Goal: Communication & Community: Answer question/provide support

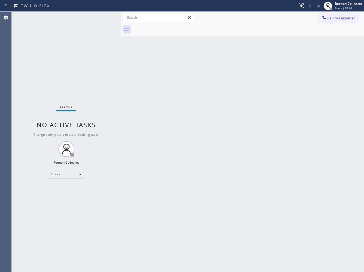
click at [225, 89] on div "Back to Dashboard Change Sender ID Customers Technicians Select a contact Outbo…" at bounding box center [242, 142] width 243 height 260
click at [72, 173] on div "Break" at bounding box center [66, 174] width 37 height 8
click at [62, 185] on li "Available" at bounding box center [66, 188] width 36 height 6
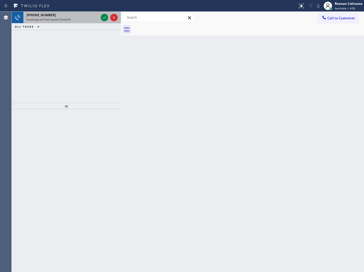
click at [67, 17] on div "[PHONE_NUMBER]" at bounding box center [63, 15] width 72 height 5
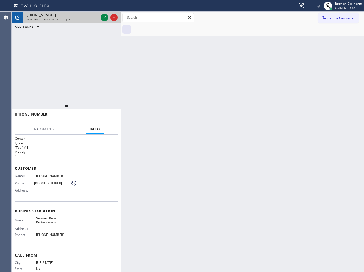
click at [93, 20] on div "Incoming call from queue [Test] All" at bounding box center [63, 20] width 72 height 4
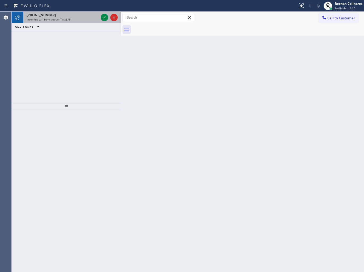
click at [86, 17] on div "[PHONE_NUMBER]" at bounding box center [63, 15] width 72 height 5
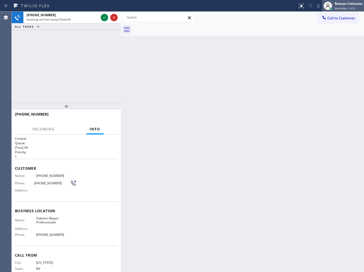
click at [344, 4] on div "Reenan Colinares" at bounding box center [349, 3] width 28 height 5
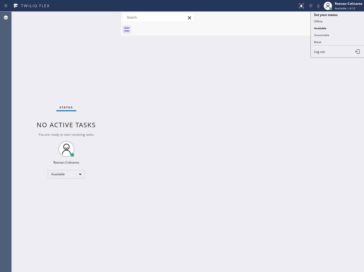
click at [124, 55] on div "Back to Dashboard Change Sender ID Customers Technicians Select a contact Outbo…" at bounding box center [242, 142] width 243 height 260
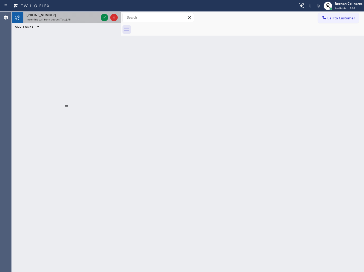
click at [78, 18] on div "Incoming call from queue [Test] All" at bounding box center [63, 20] width 72 height 4
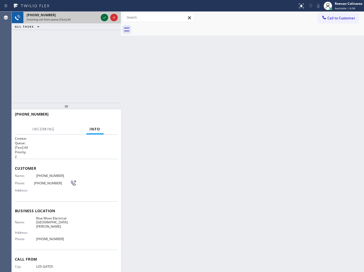
click at [102, 19] on icon at bounding box center [104, 17] width 6 height 6
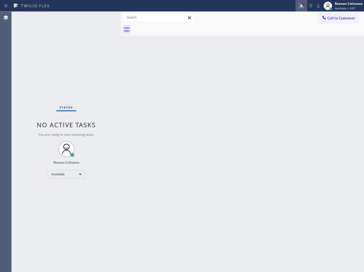
click at [301, 3] on icon at bounding box center [301, 6] width 6 height 6
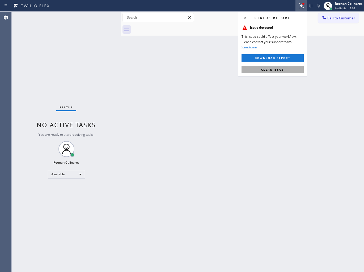
click at [272, 71] on span "Clear issue" at bounding box center [272, 70] width 23 height 4
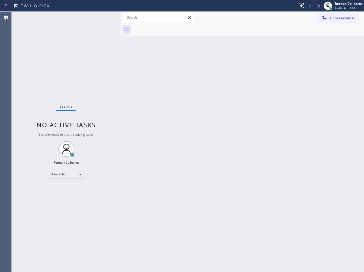
click at [221, 117] on div "Back to Dashboard Change Sender ID Customers Technicians Select a contact Outbo…" at bounding box center [242, 142] width 243 height 260
click at [195, 59] on div "Back to Dashboard Change Sender ID Customers Technicians Select a contact Outbo…" at bounding box center [242, 142] width 243 height 260
click at [83, 17] on div "Status No active tasks You are ready to start receiving tasks. Reenan Colinares…" at bounding box center [66, 142] width 109 height 260
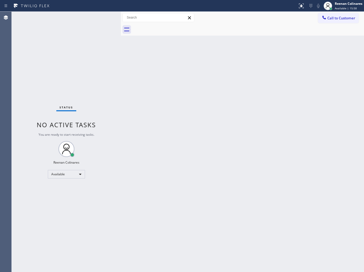
click at [79, 18] on div "Status No active tasks You are ready to start receiving tasks. Reenan Colinares…" at bounding box center [66, 142] width 109 height 260
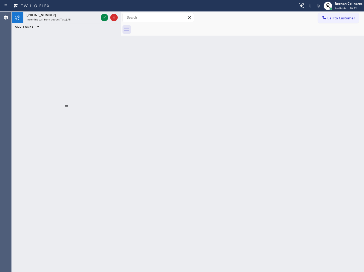
click at [123, 37] on div "[PHONE_NUMBER] Incoming call from queue [Test] All ALL TASKS ALL TASKS ACTIVE T…" at bounding box center [188, 142] width 352 height 260
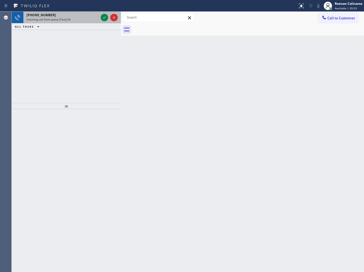
click at [55, 19] on span "Incoming call from queue [Test] All" at bounding box center [49, 20] width 44 height 4
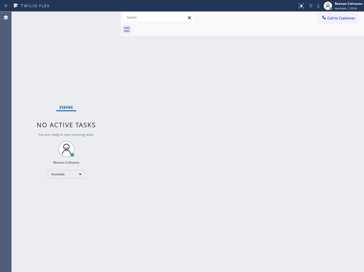
click at [79, 18] on div "Status No active tasks You are ready to start receiving tasks. Reenan Colinares…" at bounding box center [66, 142] width 109 height 260
click at [97, 36] on div "Status No active tasks You are ready to start receiving tasks. Reenan Colinares…" at bounding box center [66, 142] width 109 height 260
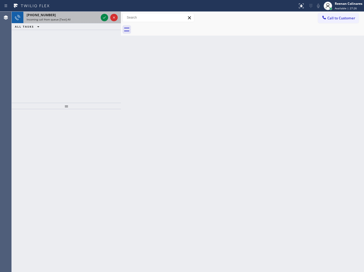
click at [73, 23] on div "[PHONE_NUMBER] Incoming call from queue [Test] All" at bounding box center [61, 18] width 76 height 12
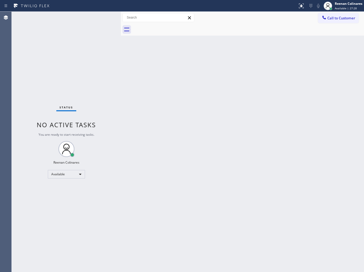
click at [92, 24] on div "Status No active tasks You are ready to start receiving tasks. Reenan Colinares…" at bounding box center [66, 142] width 109 height 260
click at [76, 23] on div "Status No active tasks You are ready to start receiving tasks. Reenan Colinares…" at bounding box center [66, 142] width 109 height 260
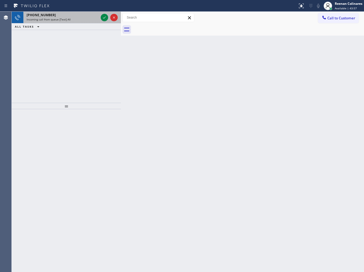
click at [92, 20] on div "Incoming call from queue [Test] All" at bounding box center [63, 20] width 72 height 4
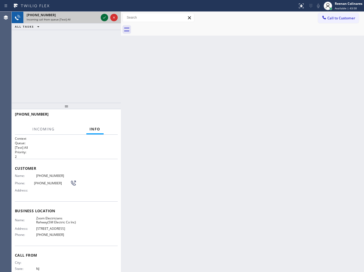
click at [104, 19] on icon at bounding box center [104, 17] width 6 height 6
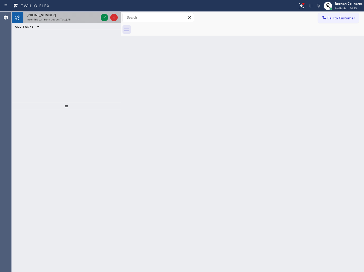
click at [74, 19] on div "Incoming call from queue [Test] All" at bounding box center [63, 20] width 72 height 4
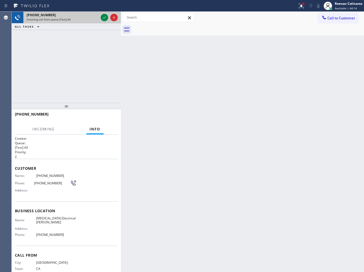
click at [100, 19] on div "[PHONE_NUMBER] Incoming call from queue [Test] All" at bounding box center [66, 18] width 109 height 12
click at [100, 19] on div at bounding box center [109, 18] width 19 height 12
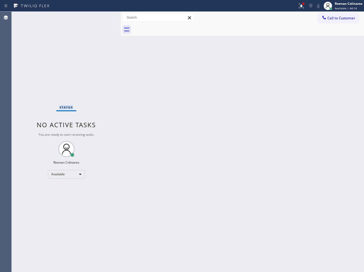
click at [104, 18] on div "Status No active tasks You are ready to start receiving tasks. Reenan Colinares…" at bounding box center [66, 142] width 109 height 260
click at [300, 4] on icon at bounding box center [301, 6] width 6 height 6
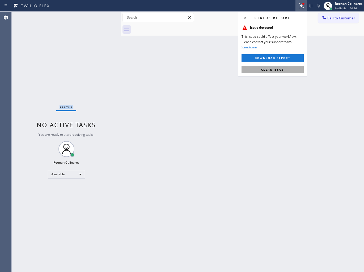
drag, startPoint x: 284, startPoint y: 68, endPoint x: 281, endPoint y: 69, distance: 3.4
click at [284, 68] on button "Clear issue" at bounding box center [272, 69] width 62 height 7
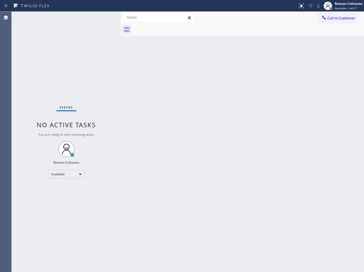
click at [200, 66] on div "Back to Dashboard Change Sender ID Customers Technicians Select a contact Outbo…" at bounding box center [242, 142] width 243 height 260
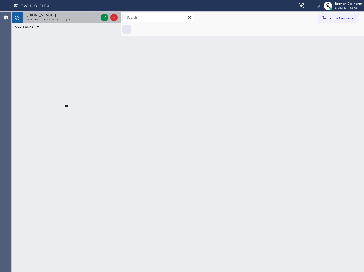
click at [100, 20] on div at bounding box center [109, 18] width 19 height 12
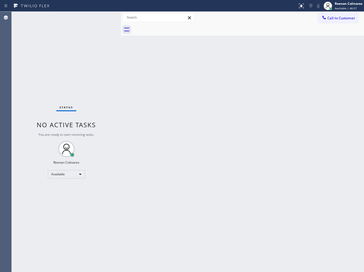
click at [103, 18] on div "Status No active tasks You are ready to start receiving tasks. Reenan Colinares…" at bounding box center [66, 142] width 109 height 260
click at [212, 61] on div "Back to Dashboard Change Sender ID Customers Technicians Select a contact Outbo…" at bounding box center [242, 142] width 243 height 260
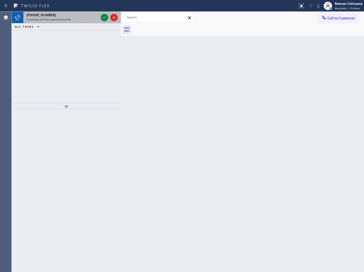
click at [61, 16] on div "[PHONE_NUMBER]" at bounding box center [63, 15] width 72 height 5
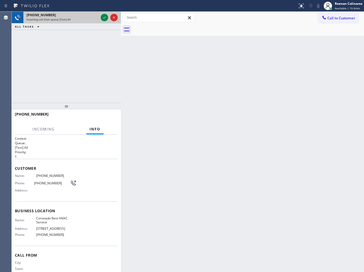
click at [65, 16] on div "[PHONE_NUMBER]" at bounding box center [63, 15] width 72 height 5
click at [66, 16] on div "[PHONE_NUMBER]" at bounding box center [63, 15] width 72 height 5
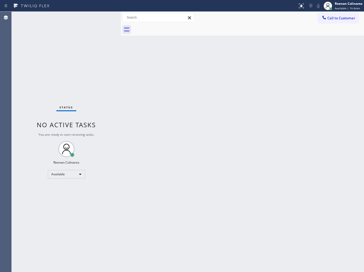
click at [87, 16] on div "Status No active tasks You are ready to start receiving tasks. Reenan Colinares…" at bounding box center [66, 142] width 109 height 260
click at [88, 17] on div "Status No active tasks You are ready to start receiving tasks. Reenan Colinares…" at bounding box center [66, 142] width 109 height 260
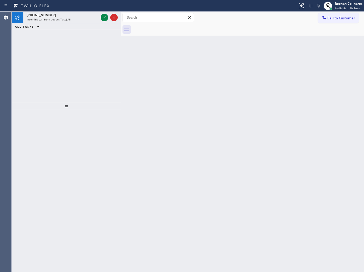
click at [84, 23] on div "ALL TASKS ALL TASKS ACTIVE TASKS TASKS IN WRAP UP" at bounding box center [66, 26] width 109 height 7
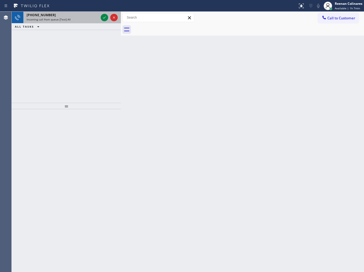
click at [92, 16] on div "[PHONE_NUMBER]" at bounding box center [63, 15] width 72 height 5
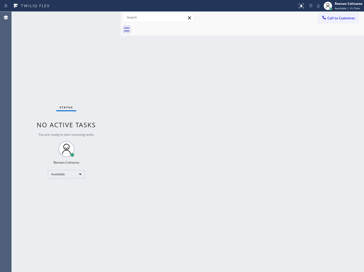
click at [100, 19] on div "Status No active tasks You are ready to start receiving tasks. Reenan Colinares…" at bounding box center [66, 142] width 109 height 260
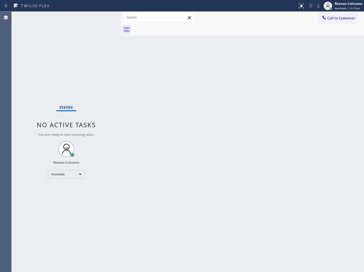
click at [100, 19] on div "Status No active tasks You are ready to start receiving tasks. Reenan Colinares…" at bounding box center [66, 142] width 109 height 260
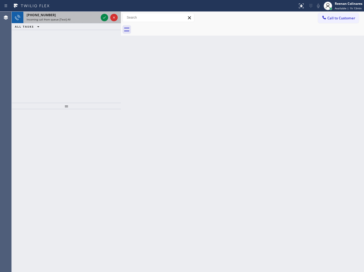
click at [82, 17] on div "[PHONE_NUMBER]" at bounding box center [63, 15] width 72 height 5
click at [88, 16] on div "[PHONE_NUMBER]" at bounding box center [63, 15] width 72 height 5
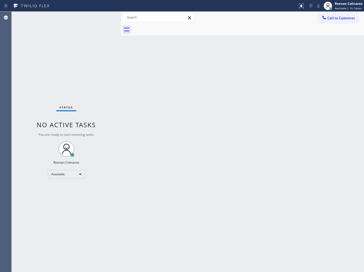
click at [87, 16] on div "Status No active tasks You are ready to start receiving tasks. Reenan Colinares…" at bounding box center [66, 142] width 109 height 260
click at [211, 120] on div "Back to Dashboard Change Sender ID Customers Technicians Select a contact Outbo…" at bounding box center [242, 142] width 243 height 260
click at [119, 109] on div "Status No active tasks You are ready to start receiving tasks. Reenan Colinares…" at bounding box center [188, 142] width 352 height 260
click at [202, 206] on div "Back to Dashboard Change Sender ID Customers Technicians Select a contact Outbo…" at bounding box center [242, 142] width 243 height 260
click at [164, 160] on div "Back to Dashboard Change Sender ID Customers Technicians Select a contact Outbo…" at bounding box center [242, 142] width 243 height 260
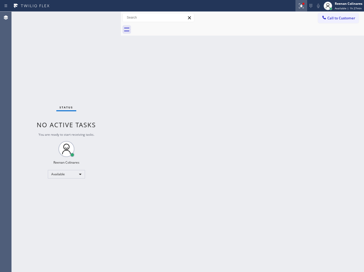
click at [299, 6] on icon at bounding box center [301, 6] width 6 height 6
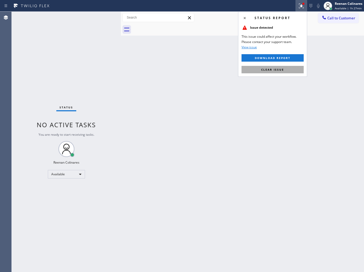
click at [279, 70] on span "Clear issue" at bounding box center [272, 70] width 23 height 4
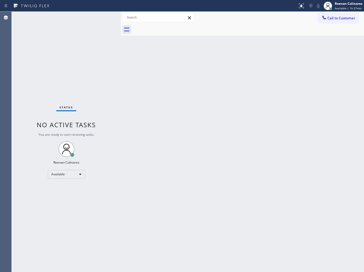
drag, startPoint x: 208, startPoint y: 102, endPoint x: 209, endPoint y: 91, distance: 10.9
click at [208, 103] on div "Back to Dashboard Change Sender ID Customers Technicians Select a contact Outbo…" at bounding box center [242, 142] width 243 height 260
click at [200, 77] on div "Back to Dashboard Change Sender ID Customers Technicians Select a contact Outbo…" at bounding box center [242, 142] width 243 height 260
click at [83, 38] on div "Status No active tasks You are ready to start receiving tasks. Reenan Colinares…" at bounding box center [66, 142] width 109 height 260
click at [203, 84] on div "Back to Dashboard Change Sender ID Customers Technicians Select a contact Outbo…" at bounding box center [242, 142] width 243 height 260
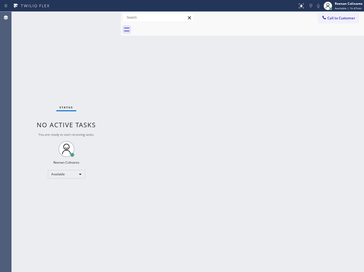
click at [209, 72] on div "Back to Dashboard Change Sender ID Customers Technicians Select a contact Outbo…" at bounding box center [242, 142] width 243 height 260
click at [96, 25] on div "Status No active tasks You are ready to start receiving tasks. Reenan Colinares…" at bounding box center [66, 142] width 109 height 260
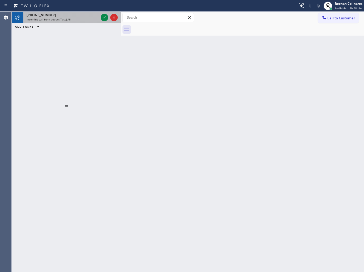
click at [74, 15] on div "[PHONE_NUMBER]" at bounding box center [63, 15] width 72 height 5
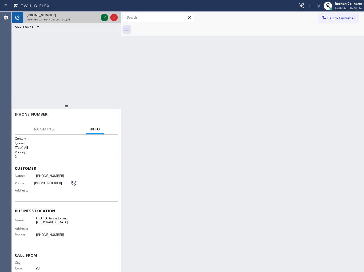
click at [105, 16] on icon at bounding box center [104, 17] width 6 height 6
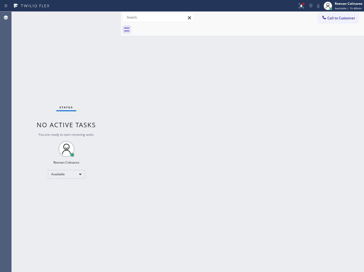
drag, startPoint x: 302, startPoint y: 9, endPoint x: 300, endPoint y: 12, distance: 4.4
click at [303, 8] on icon at bounding box center [301, 6] width 6 height 6
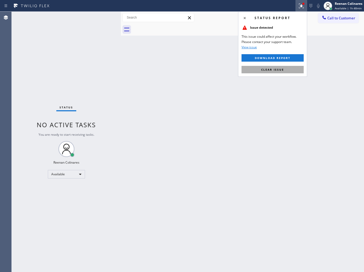
click at [267, 68] on span "Clear issue" at bounding box center [272, 70] width 23 height 4
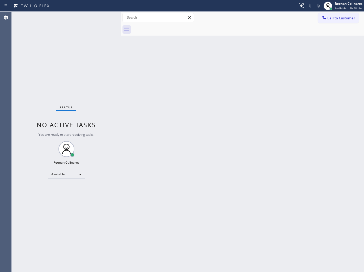
click at [200, 80] on div "Back to Dashboard Change Sender ID Customers Technicians Select a contact Outbo…" at bounding box center [242, 142] width 243 height 260
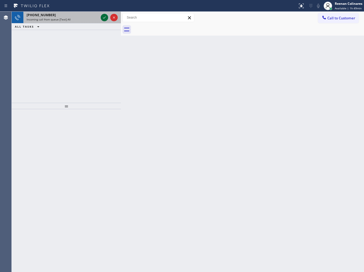
click at [94, 19] on div "Incoming call from queue [Test] All" at bounding box center [63, 20] width 72 height 4
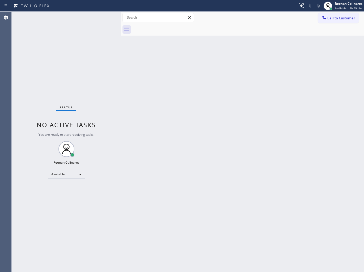
click at [102, 18] on div "Status No active tasks You are ready to start receiving tasks. Reenan Colinares…" at bounding box center [66, 142] width 109 height 260
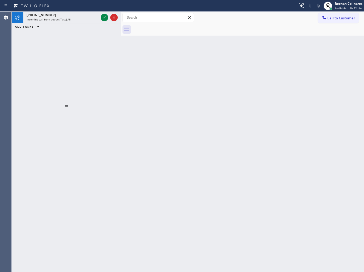
click at [101, 18] on div at bounding box center [104, 17] width 7 height 6
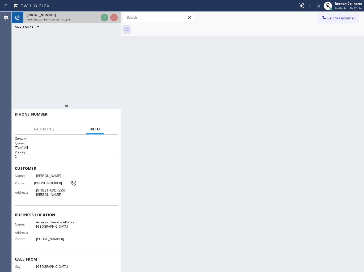
click at [95, 20] on div "Incoming call from queue [Test] All" at bounding box center [63, 20] width 72 height 4
click at [98, 19] on div "Incoming call from queue [Test] All" at bounding box center [63, 20] width 72 height 4
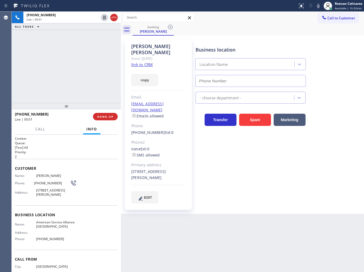
type input "[PHONE_NUMBER]"
click at [149, 74] on button "copy" at bounding box center [144, 80] width 27 height 12
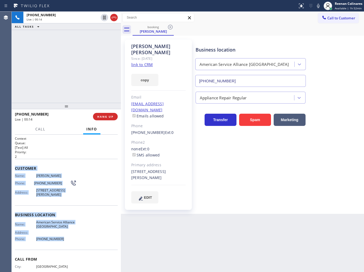
drag, startPoint x: 45, startPoint y: 201, endPoint x: 153, endPoint y: 244, distance: 115.5
click at [87, 240] on div "Context Queue: [Test] All Priority: 2 Customer Name: [PERSON_NAME] Phone: [PHON…" at bounding box center [66, 213] width 103 height 154
copy div "Customer Name: [PERSON_NAME] Phone: [PHONE_NUMBER] Address: [STREET_ADDRESS][PE…"
drag, startPoint x: 319, startPoint y: 7, endPoint x: 284, endPoint y: 24, distance: 38.7
click at [319, 7] on icon at bounding box center [318, 6] width 6 height 6
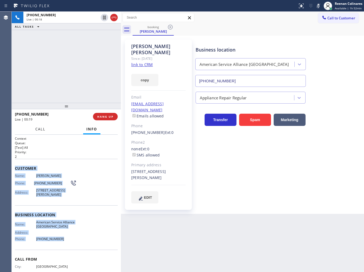
click at [44, 130] on span "Call" at bounding box center [40, 129] width 10 height 5
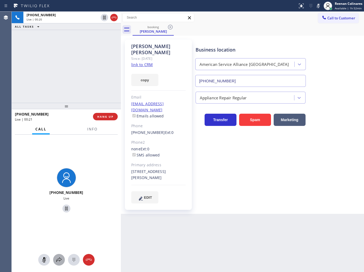
click at [60, 261] on icon at bounding box center [58, 259] width 5 height 5
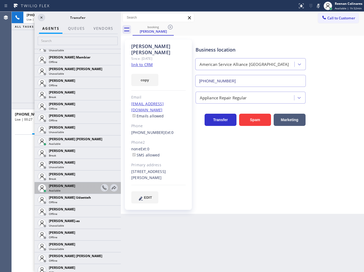
scroll to position [472, 0]
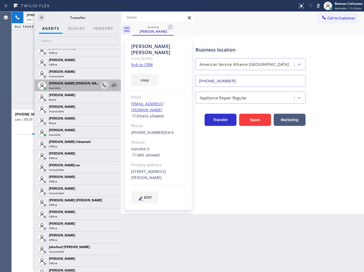
click at [112, 84] on icon at bounding box center [114, 84] width 4 height 3
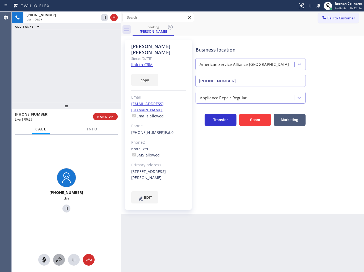
click at [60, 258] on icon at bounding box center [59, 260] width 6 height 6
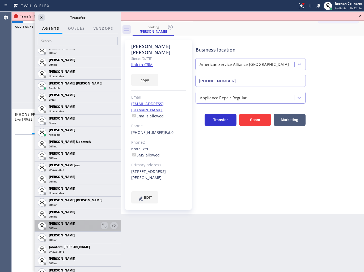
scroll to position [531, 0]
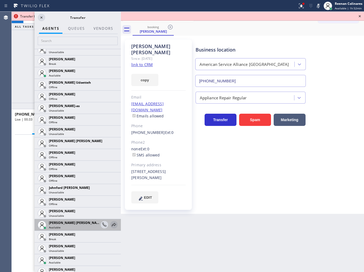
click at [111, 224] on icon at bounding box center [114, 224] width 6 height 6
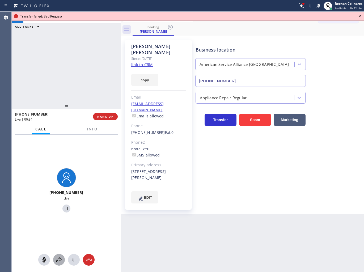
click at [60, 260] on icon at bounding box center [59, 260] width 6 height 6
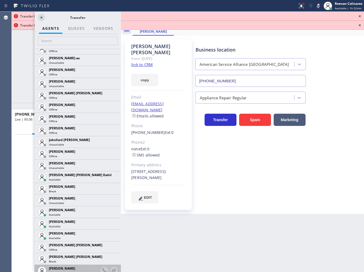
scroll to position [620, 0]
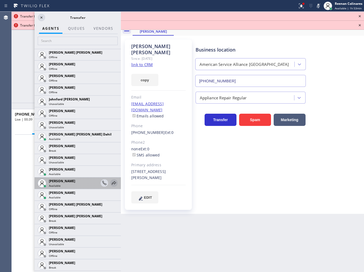
click at [111, 182] on icon at bounding box center [114, 183] width 6 height 6
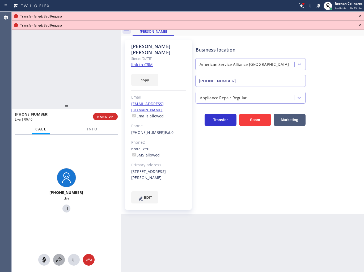
click at [58, 259] on icon at bounding box center [59, 260] width 6 height 6
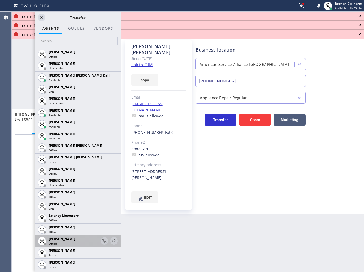
scroll to position [767, 0]
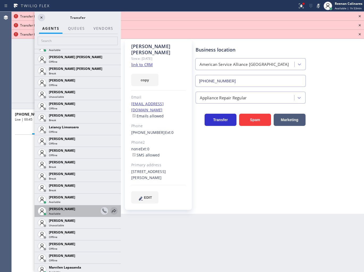
click at [111, 209] on icon at bounding box center [114, 211] width 6 height 6
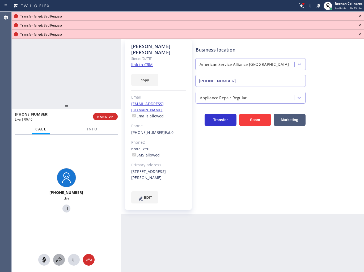
click at [57, 260] on icon at bounding box center [59, 260] width 6 height 6
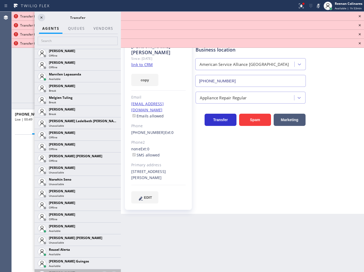
scroll to position [1003, 0]
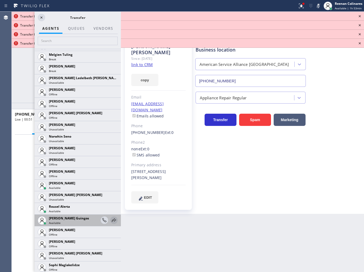
click at [112, 220] on icon at bounding box center [114, 220] width 6 height 6
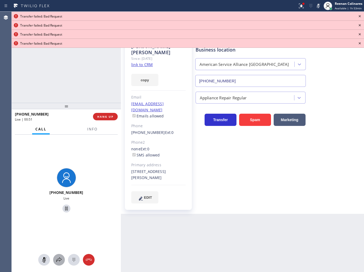
click at [58, 261] on icon at bounding box center [59, 260] width 6 height 6
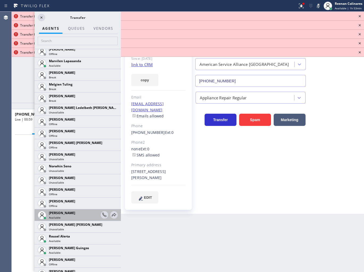
scroll to position [974, 0]
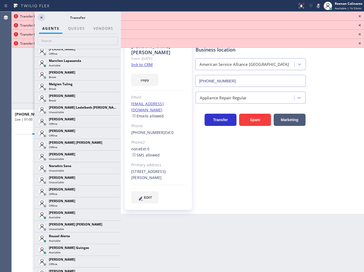
drag, startPoint x: 110, startPoint y: 212, endPoint x: 108, endPoint y: 211, distance: 3.0
click at [0, 0] on icon at bounding box center [0, 0] width 0 height 0
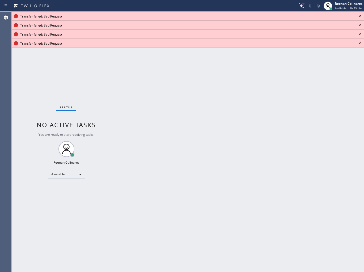
drag, startPoint x: 265, startPoint y: 155, endPoint x: 262, endPoint y: 153, distance: 3.5
click at [263, 155] on div "Back to Dashboard Change Sender ID Customers Technicians Select a contact Outbo…" at bounding box center [242, 142] width 243 height 260
click at [360, 15] on icon at bounding box center [359, 16] width 6 height 6
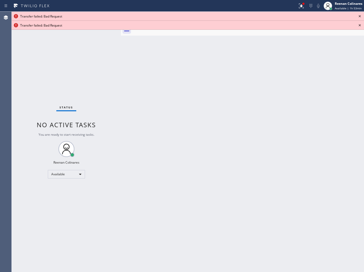
click at [360, 15] on icon at bounding box center [359, 16] width 6 height 6
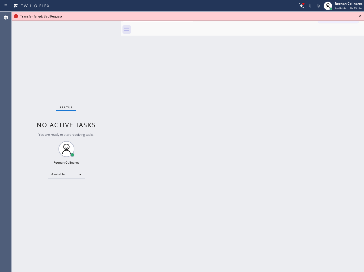
click at [360, 15] on icon at bounding box center [359, 16] width 6 height 6
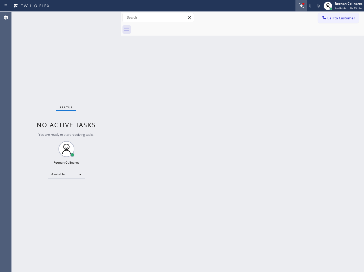
click at [302, 6] on icon at bounding box center [301, 6] width 6 height 6
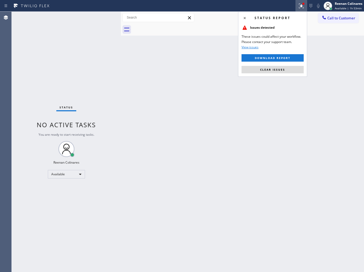
click at [259, 68] on button "Clear issues" at bounding box center [272, 69] width 62 height 7
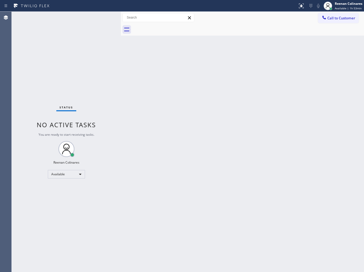
click at [207, 123] on div "Back to Dashboard Change Sender ID Customers Technicians Select a contact Outbo…" at bounding box center [242, 142] width 243 height 260
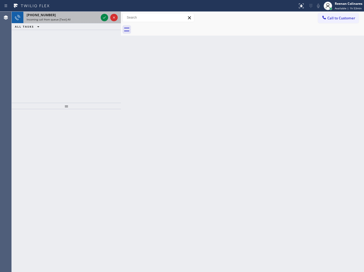
click at [60, 20] on span "Incoming call from queue [Test] All" at bounding box center [49, 20] width 44 height 4
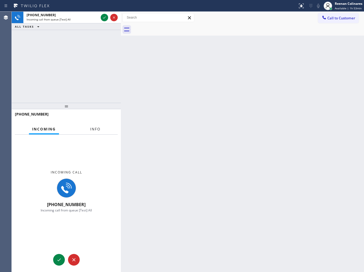
click at [95, 127] on span "Info" at bounding box center [95, 129] width 10 height 5
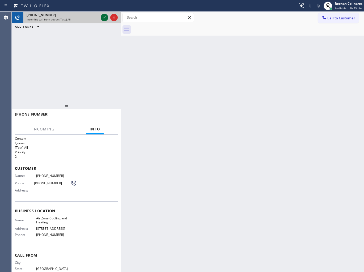
click at [103, 16] on icon at bounding box center [104, 17] width 6 height 6
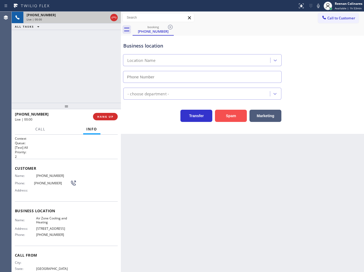
type input "[PHONE_NUMBER]"
click at [230, 118] on button "Spam" at bounding box center [231, 116] width 32 height 12
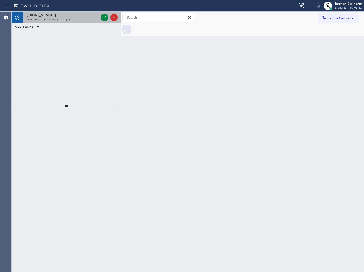
click at [76, 17] on div "[PHONE_NUMBER] Incoming call from queue [Test] All" at bounding box center [61, 18] width 76 height 12
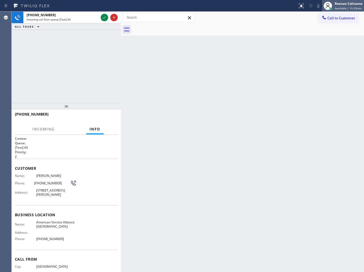
click at [344, 8] on span "Available | 1h 53min" at bounding box center [348, 8] width 27 height 4
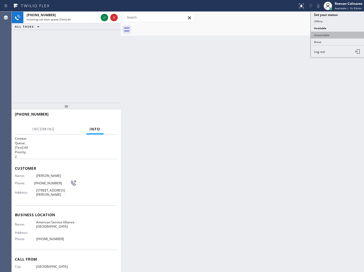
click at [327, 36] on button "Unavailable" at bounding box center [337, 35] width 53 height 7
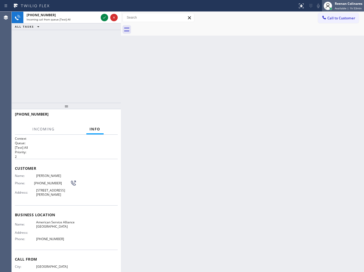
click at [345, 6] on span "Available | 1h 53min" at bounding box center [348, 8] width 27 height 4
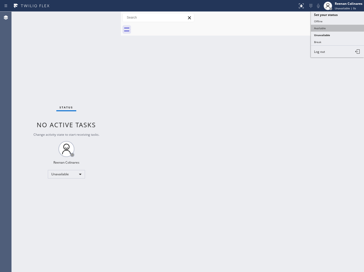
click at [319, 28] on button "Available" at bounding box center [337, 28] width 53 height 7
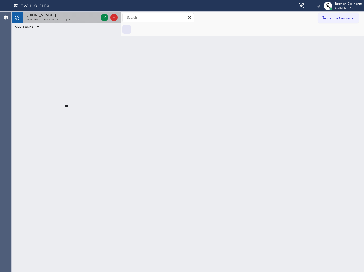
click at [78, 19] on div "Incoming call from queue [Test] All" at bounding box center [63, 20] width 72 height 4
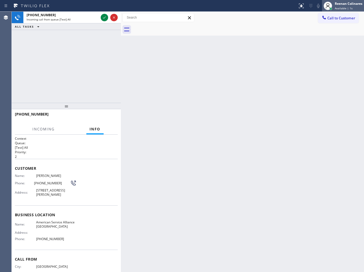
click at [338, 5] on div "Reenan Colinares" at bounding box center [349, 3] width 28 height 5
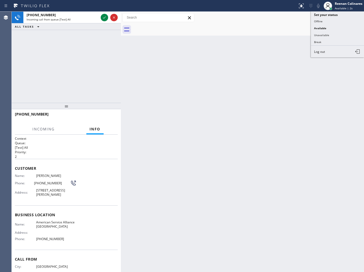
click at [321, 35] on button "Unavailable" at bounding box center [337, 35] width 53 height 7
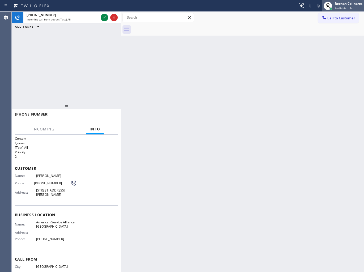
click at [347, 5] on div "Reenan Colinares" at bounding box center [349, 3] width 28 height 5
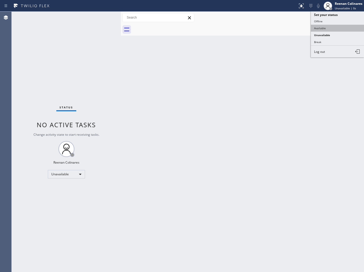
click at [319, 29] on button "Available" at bounding box center [337, 28] width 53 height 7
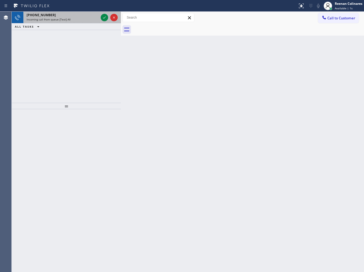
click at [73, 17] on div "[PHONE_NUMBER]" at bounding box center [63, 15] width 72 height 5
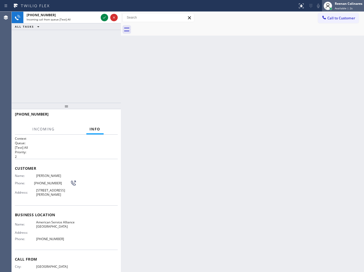
click at [348, 5] on div "Reenan Colinares" at bounding box center [349, 3] width 28 height 5
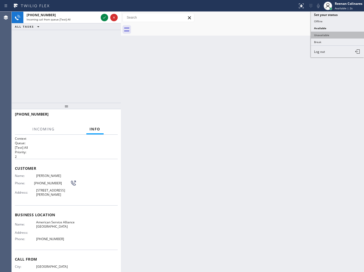
click at [322, 36] on button "Unavailable" at bounding box center [337, 35] width 53 height 7
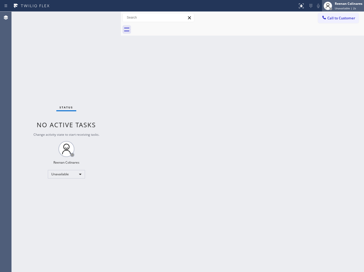
click at [347, 6] on div "Reenan Colinares" at bounding box center [349, 3] width 28 height 5
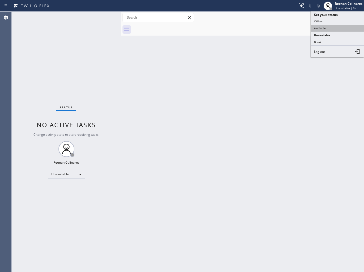
click at [317, 28] on button "Available" at bounding box center [337, 28] width 53 height 7
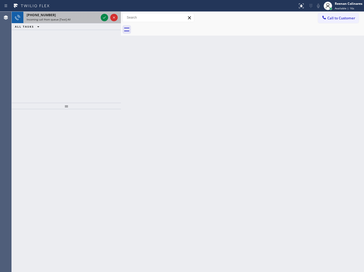
click at [62, 19] on span "Incoming call from queue [Test] All" at bounding box center [49, 20] width 44 height 4
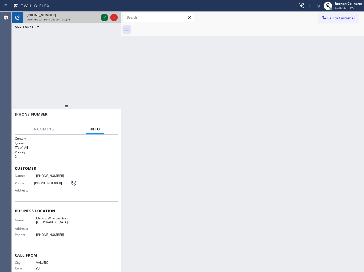
click at [104, 17] on icon at bounding box center [104, 17] width 6 height 6
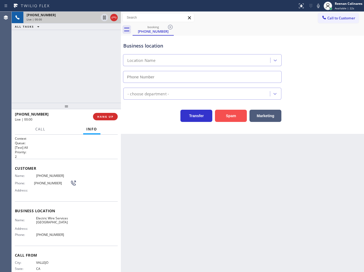
type input "[PHONE_NUMBER]"
drag, startPoint x: 227, startPoint y: 116, endPoint x: 351, endPoint y: 31, distance: 151.0
click at [227, 116] on button "Spam" at bounding box center [231, 116] width 32 height 12
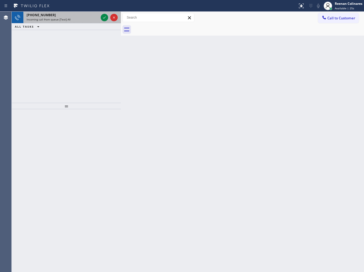
click at [70, 18] on div "Incoming call from queue [Test] All" at bounding box center [63, 20] width 72 height 4
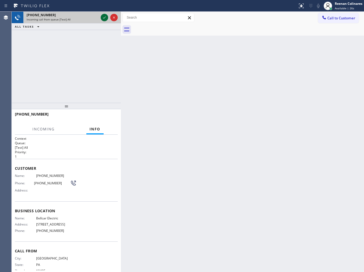
click at [103, 17] on icon at bounding box center [104, 17] width 6 height 6
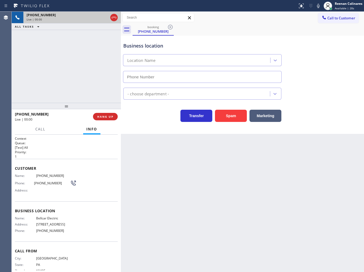
type input "[PHONE_NUMBER]"
click at [318, 8] on icon at bounding box center [318, 6] width 6 height 6
click at [317, 7] on icon at bounding box center [318, 6] width 6 height 6
click at [110, 117] on span "HANG UP" at bounding box center [105, 117] width 16 height 4
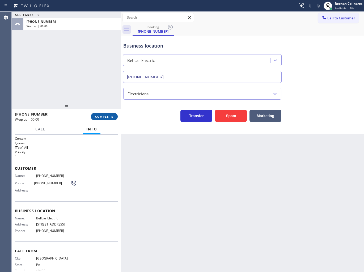
click at [110, 117] on span "COMPLETE" at bounding box center [104, 117] width 18 height 4
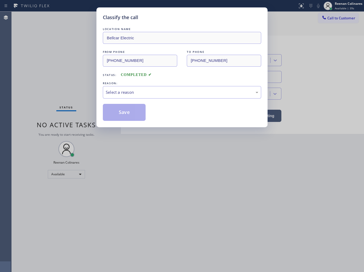
click at [129, 85] on div "REASON:" at bounding box center [182, 83] width 158 height 6
drag, startPoint x: 126, startPoint y: 92, endPoint x: 125, endPoint y: 95, distance: 2.8
click at [126, 92] on div "Select a reason" at bounding box center [182, 92] width 152 height 6
drag, startPoint x: 122, startPoint y: 114, endPoint x: 272, endPoint y: 43, distance: 165.9
click at [123, 113] on button "Save" at bounding box center [124, 112] width 43 height 17
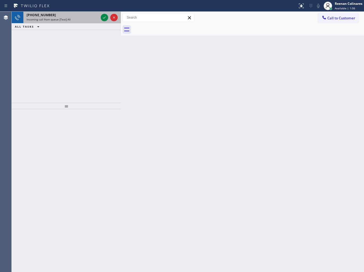
click at [72, 19] on div "Incoming call from queue [Test] All" at bounding box center [63, 20] width 72 height 4
click at [87, 19] on div "Incoming call from queue [Test] All" at bounding box center [63, 20] width 72 height 4
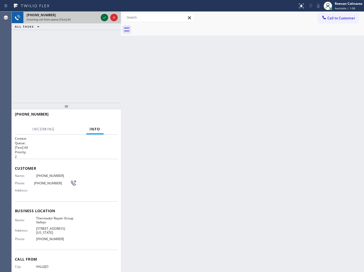
click at [103, 17] on icon at bounding box center [104, 17] width 6 height 6
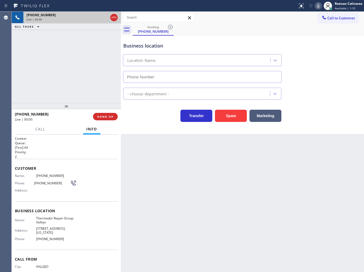
type input "[PHONE_NUMBER]"
click at [320, 7] on icon at bounding box center [318, 6] width 6 height 6
click at [318, 7] on icon at bounding box center [318, 6] width 6 height 6
click at [316, 5] on icon at bounding box center [318, 6] width 6 height 6
click at [317, 6] on icon at bounding box center [318, 6] width 6 height 6
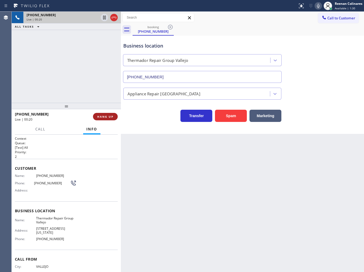
click at [108, 117] on span "HANG UP" at bounding box center [105, 117] width 16 height 4
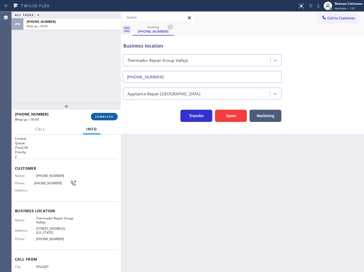
click at [108, 117] on span "COMPLETE" at bounding box center [104, 117] width 18 height 4
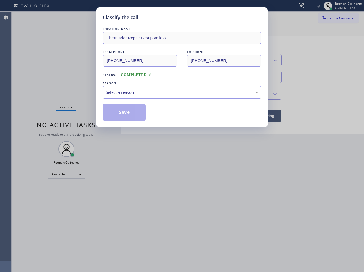
click at [124, 91] on div "Select a reason" at bounding box center [182, 92] width 152 height 6
drag, startPoint x: 115, startPoint y: 109, endPoint x: 321, endPoint y: 49, distance: 214.4
click at [115, 109] on button "Save" at bounding box center [124, 112] width 43 height 17
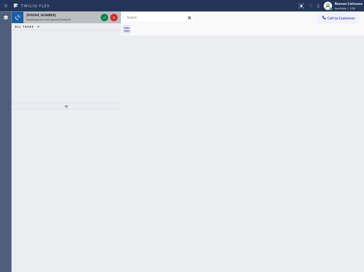
click at [60, 21] on span "Incoming call from queue [Test] All" at bounding box center [49, 20] width 44 height 4
click at [73, 18] on div "Incoming call from queue [Test] All" at bounding box center [63, 20] width 72 height 4
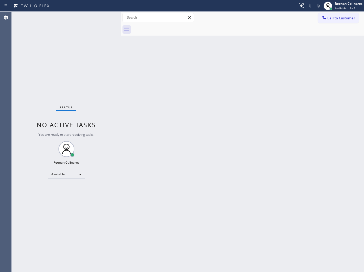
click at [244, 54] on div "Back to Dashboard Change Sender ID Customers Technicians Select a contact Outbo…" at bounding box center [242, 142] width 243 height 260
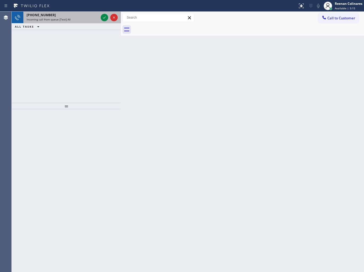
click at [88, 19] on div "Incoming call from queue [Test] All" at bounding box center [63, 20] width 72 height 4
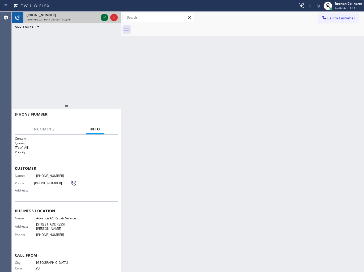
click at [103, 18] on icon at bounding box center [104, 17] width 6 height 6
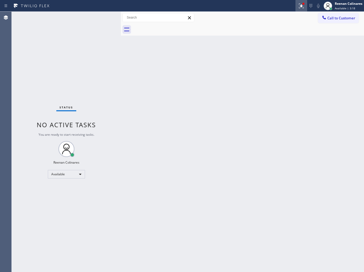
click at [298, 9] on button at bounding box center [301, 6] width 12 height 12
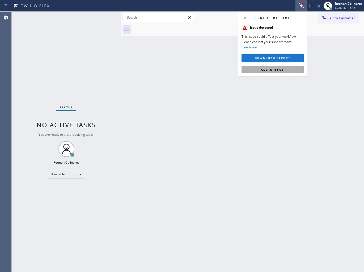
click at [267, 71] on span "Clear issue" at bounding box center [272, 70] width 23 height 4
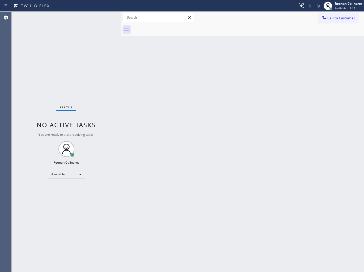
click at [137, 102] on div "Back to Dashboard Change Sender ID Customers Technicians Select a contact Outbo…" at bounding box center [242, 142] width 243 height 260
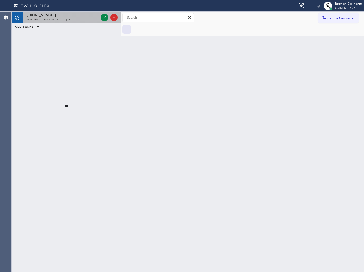
click at [90, 16] on div "[PHONE_NUMBER]" at bounding box center [63, 15] width 72 height 5
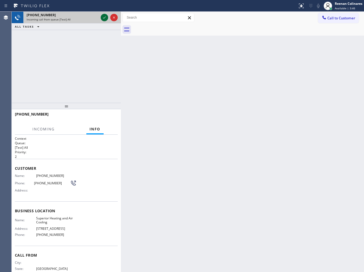
click at [104, 16] on icon at bounding box center [104, 17] width 6 height 6
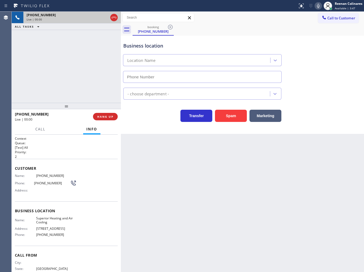
type input "[PHONE_NUMBER]"
click at [238, 115] on button "Spam" at bounding box center [231, 116] width 32 height 12
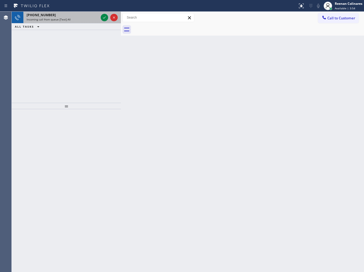
click at [82, 18] on div "Incoming call from queue [Test] All" at bounding box center [63, 20] width 72 height 4
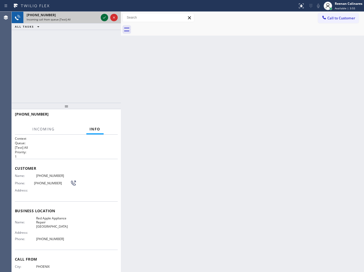
click at [104, 16] on icon at bounding box center [104, 17] width 6 height 6
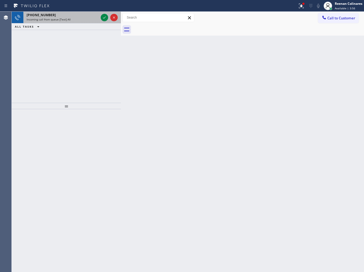
drag, startPoint x: 70, startPoint y: 18, endPoint x: 93, endPoint y: 16, distance: 22.7
click at [75, 18] on div "Incoming call from queue [Test] All" at bounding box center [63, 20] width 72 height 4
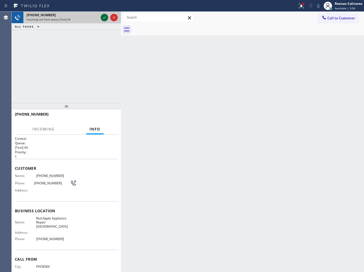
click at [104, 17] on icon at bounding box center [104, 17] width 6 height 6
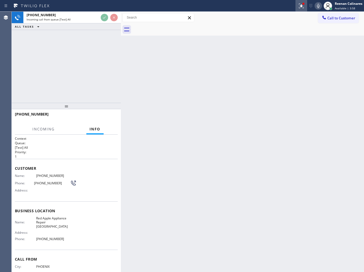
click at [301, 5] on icon at bounding box center [301, 5] width 3 height 2
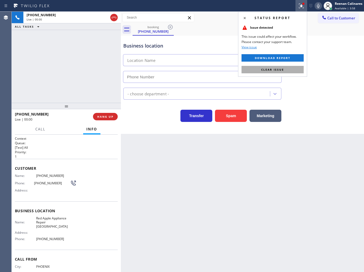
type input "[PHONE_NUMBER]"
click at [274, 72] on button "Clear issue" at bounding box center [272, 69] width 62 height 7
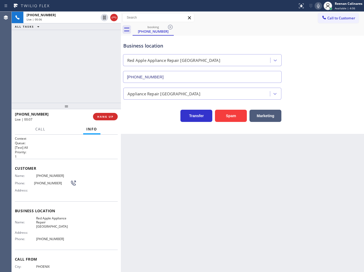
click at [318, 7] on icon at bounding box center [318, 6] width 6 height 6
click at [317, 3] on icon at bounding box center [318, 6] width 6 height 6
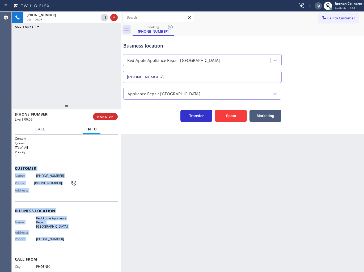
drag, startPoint x: 21, startPoint y: 173, endPoint x: 249, endPoint y: 245, distance: 239.0
click at [80, 236] on div "Context Queue: [Test] All Priority: 1 Customer Name: [PHONE_NUMBER] Phone: [PHO…" at bounding box center [66, 213] width 103 height 154
drag, startPoint x: 79, startPoint y: 166, endPoint x: 48, endPoint y: 166, distance: 30.3
click at [79, 166] on span "Customer" at bounding box center [66, 168] width 103 height 5
click at [24, 164] on div "Customer Name: [PHONE_NUMBER] Phone: [PHONE_NUMBER] Address:" at bounding box center [66, 180] width 103 height 42
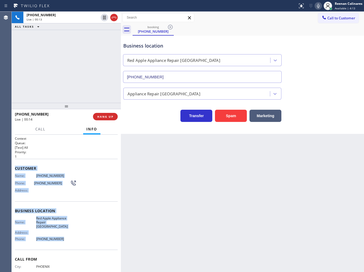
drag, startPoint x: 22, startPoint y: 176, endPoint x: 275, endPoint y: 245, distance: 262.3
click at [79, 240] on div "Context Queue: [Test] All Priority: 1 Customer Name: [PHONE_NUMBER] Phone: [PHO…" at bounding box center [66, 213] width 103 height 154
drag, startPoint x: 317, startPoint y: 7, endPoint x: 316, endPoint y: 12, distance: 4.8
click at [317, 7] on icon at bounding box center [318, 6] width 6 height 6
click at [42, 129] on span "Call" at bounding box center [40, 129] width 10 height 5
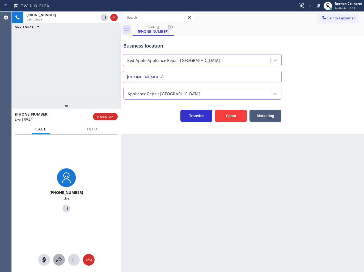
click at [58, 263] on button at bounding box center [59, 260] width 12 height 12
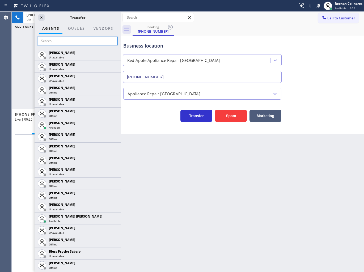
click at [83, 44] on input "text" at bounding box center [78, 41] width 80 height 8
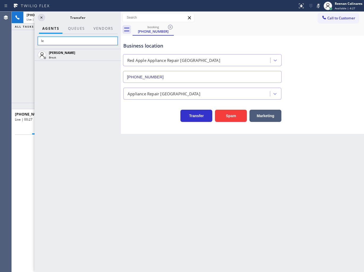
type input "l"
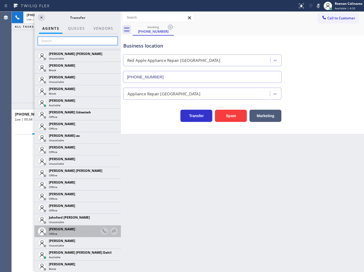
scroll to position [590, 0]
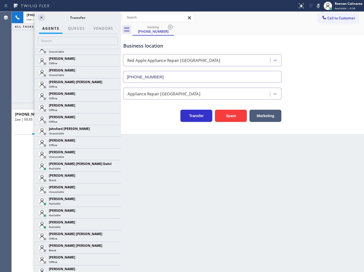
click at [0, 0] on icon at bounding box center [0, 0] width 0 height 0
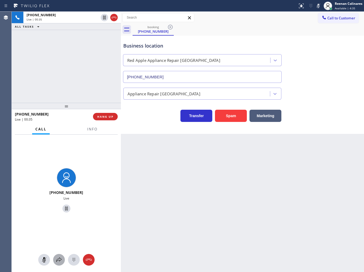
click at [57, 261] on icon at bounding box center [59, 260] width 6 height 6
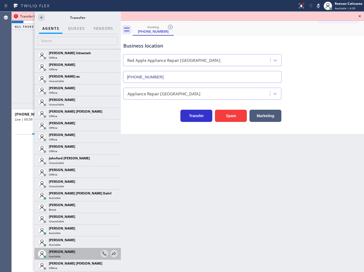
scroll to position [678, 0]
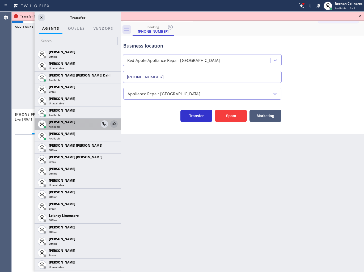
click at [112, 123] on icon at bounding box center [114, 123] width 4 height 3
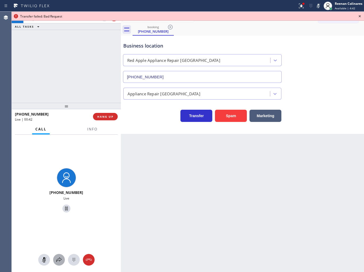
click at [58, 259] on icon at bounding box center [59, 260] width 6 height 6
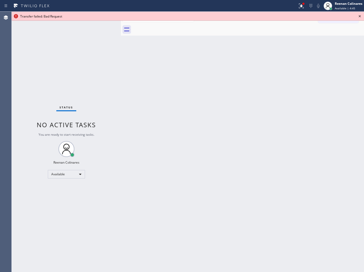
drag, startPoint x: 314, startPoint y: 138, endPoint x: 359, endPoint y: 205, distance: 80.4
click at [316, 143] on div "Back to Dashboard Change Sender ID Customers Technicians Select a contact Outbo…" at bounding box center [242, 142] width 243 height 260
drag, startPoint x: 303, startPoint y: 176, endPoint x: 290, endPoint y: 157, distance: 23.3
click at [302, 176] on div "Back to Dashboard Change Sender ID Customers Technicians Select a contact Outbo…" at bounding box center [242, 142] width 243 height 260
click at [302, 4] on div at bounding box center [303, 3] width 3 height 3
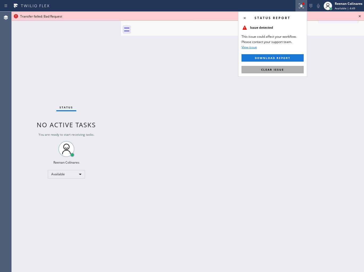
click at [284, 72] on button "Clear issue" at bounding box center [272, 69] width 62 height 7
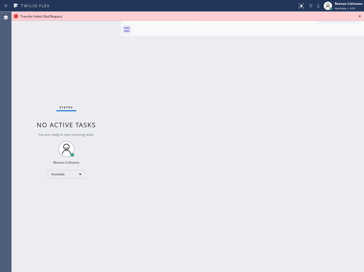
click at [358, 16] on icon at bounding box center [359, 16] width 6 height 6
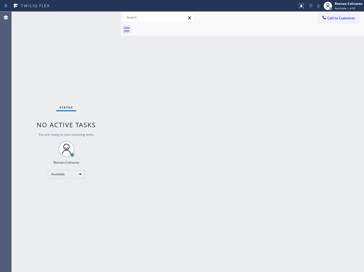
drag, startPoint x: 264, startPoint y: 161, endPoint x: 217, endPoint y: 196, distance: 58.8
click at [262, 163] on div "Back to Dashboard Change Sender ID Customers Technicians Select a contact Outbo…" at bounding box center [242, 142] width 243 height 260
click at [343, 3] on div "Reenan Colinares" at bounding box center [349, 3] width 28 height 5
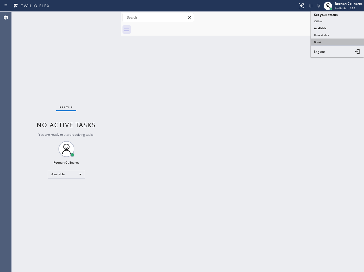
click at [321, 43] on button "Break" at bounding box center [337, 42] width 53 height 7
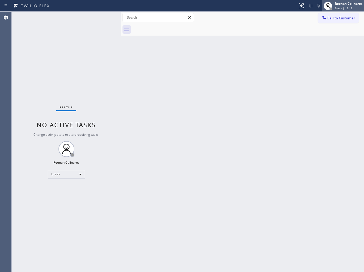
click at [339, 7] on span "Break | 15:18" at bounding box center [344, 8] width 18 height 4
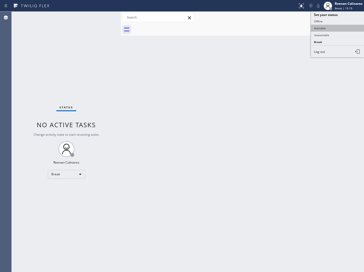
click at [319, 28] on button "Available" at bounding box center [337, 28] width 53 height 7
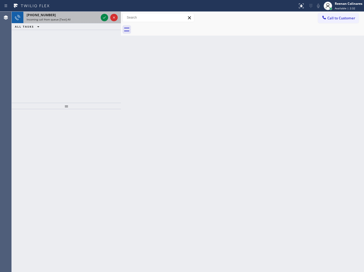
click at [65, 19] on span "Incoming call from queue [Test] All" at bounding box center [49, 20] width 44 height 4
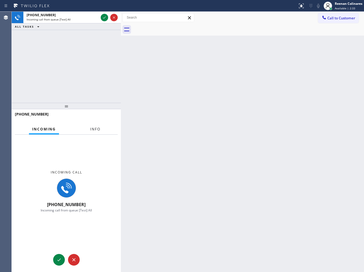
click at [93, 128] on span "Info" at bounding box center [95, 129] width 10 height 5
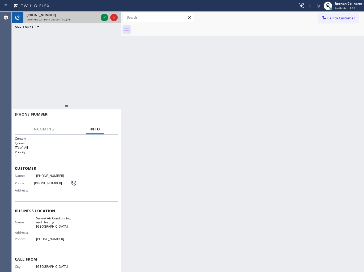
click at [100, 15] on div at bounding box center [109, 18] width 19 height 12
click at [102, 18] on icon at bounding box center [104, 17] width 6 height 6
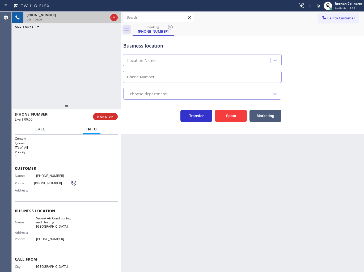
type input "[PHONE_NUMBER]"
click at [318, 6] on icon at bounding box center [318, 6] width 3 height 4
click at [104, 116] on span "HANG UP" at bounding box center [105, 117] width 16 height 4
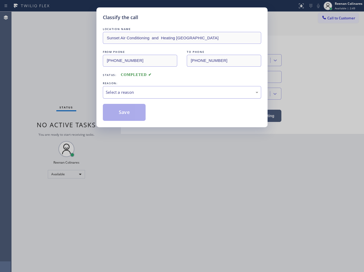
click at [124, 90] on div "Select a reason" at bounding box center [182, 92] width 152 height 6
click at [122, 113] on button "Save" at bounding box center [124, 112] width 43 height 17
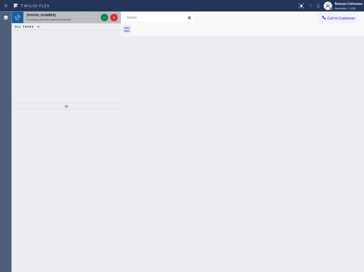
click at [54, 18] on span "Incoming call from queue [Test] All" at bounding box center [49, 20] width 44 height 4
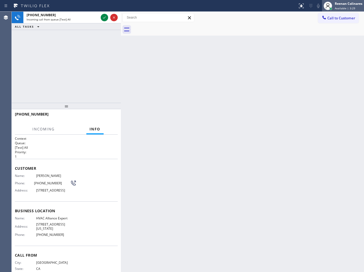
click at [343, 5] on div "Reenan Colinares" at bounding box center [349, 3] width 28 height 5
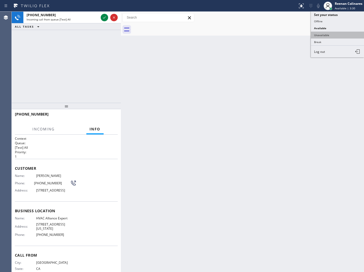
click at [329, 33] on button "Unavailable" at bounding box center [337, 35] width 53 height 7
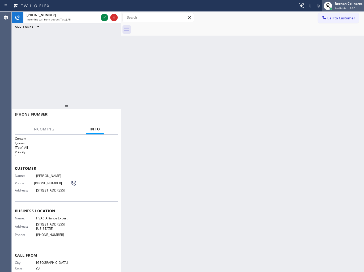
click at [339, 8] on span "Available | 3:30" at bounding box center [345, 8] width 20 height 4
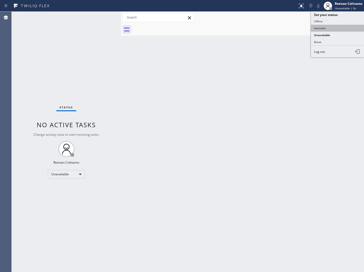
click at [321, 28] on button "Available" at bounding box center [337, 28] width 53 height 7
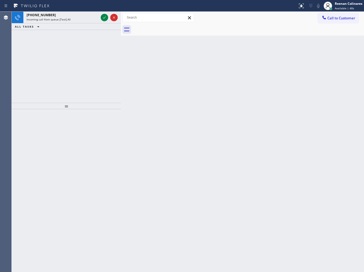
click at [77, 20] on div "Incoming call from queue [Test] All" at bounding box center [63, 20] width 72 height 4
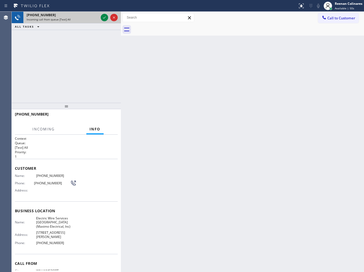
click at [101, 21] on div at bounding box center [109, 18] width 19 height 12
click at [103, 18] on icon at bounding box center [104, 17] width 6 height 6
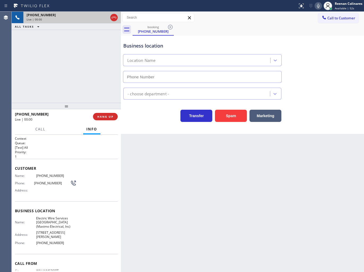
type input "[PHONE_NUMBER]"
click at [318, 6] on icon at bounding box center [318, 6] width 6 height 6
click at [317, 5] on icon at bounding box center [318, 6] width 6 height 6
click at [115, 116] on button "HANG UP" at bounding box center [105, 116] width 25 height 7
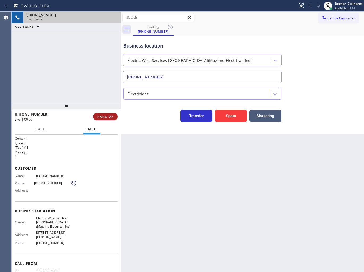
click at [115, 116] on button "HANG UP" at bounding box center [105, 116] width 25 height 7
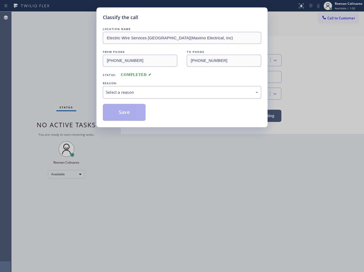
click at [133, 95] on div "Select a reason" at bounding box center [182, 92] width 152 height 6
click at [122, 110] on button "Save" at bounding box center [124, 112] width 43 height 17
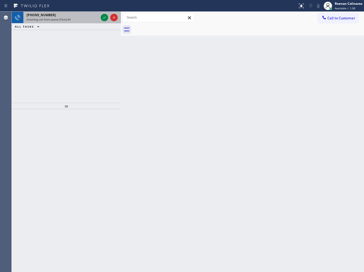
click at [86, 12] on div "[PHONE_NUMBER] Incoming call from queue [Test] All" at bounding box center [61, 18] width 76 height 12
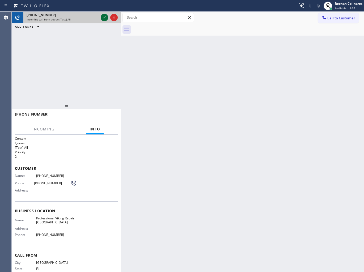
click at [104, 15] on icon at bounding box center [104, 17] width 6 height 6
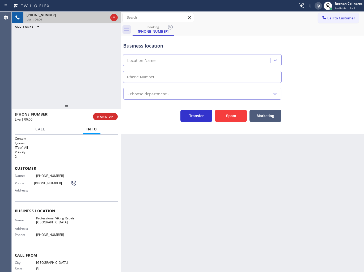
type input "[PHONE_NUMBER]"
click at [227, 116] on button "Spam" at bounding box center [231, 116] width 32 height 12
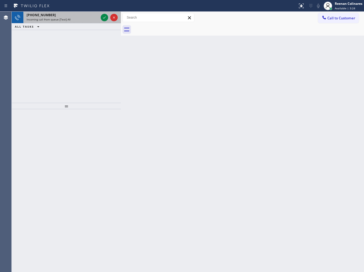
drag, startPoint x: 89, startPoint y: 13, endPoint x: 87, endPoint y: 16, distance: 3.3
click at [89, 13] on div "[PHONE_NUMBER]" at bounding box center [63, 15] width 72 height 5
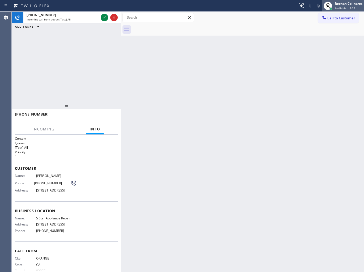
click at [343, 6] on span "Available | 3:26" at bounding box center [345, 8] width 20 height 4
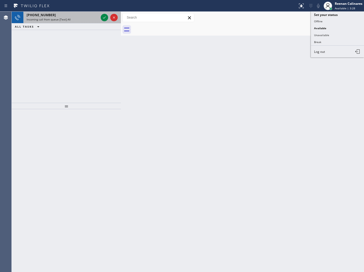
click at [95, 11] on div "Status report No issues detected If you experience an issue, please download th…" at bounding box center [182, 136] width 364 height 272
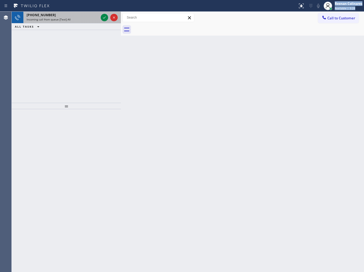
click at [91, 17] on div "[PHONE_NUMBER]" at bounding box center [63, 15] width 72 height 5
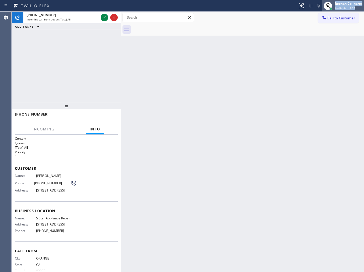
click at [347, 4] on div "Reenan Colinares" at bounding box center [349, 3] width 28 height 5
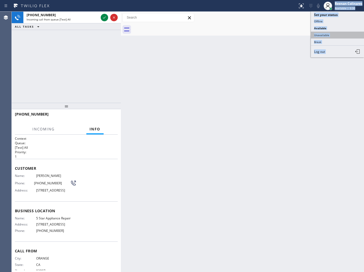
click at [322, 35] on button "Unavailable" at bounding box center [337, 35] width 53 height 7
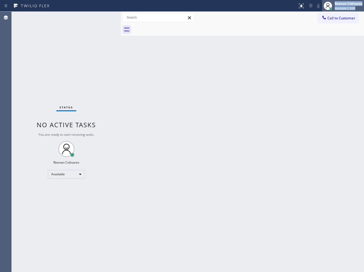
click at [341, 5] on div "Reenan Colinares" at bounding box center [349, 3] width 28 height 5
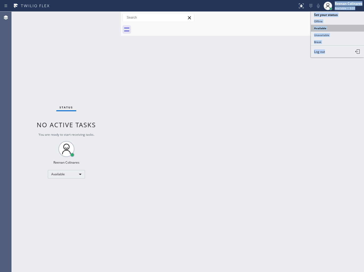
click at [322, 27] on button "Available" at bounding box center [337, 28] width 53 height 7
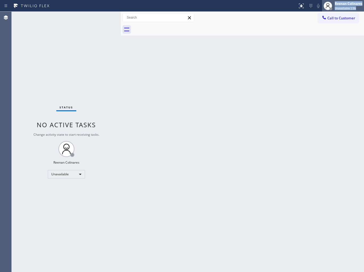
click at [341, 8] on span "Unavailable | 0s" at bounding box center [345, 8] width 21 height 4
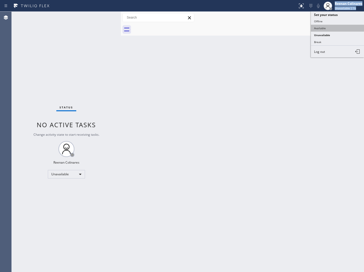
click at [324, 27] on button "Available" at bounding box center [337, 28] width 53 height 7
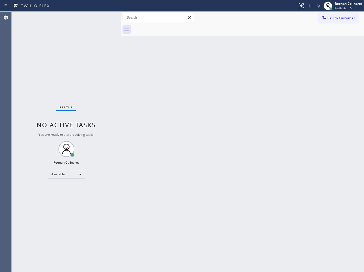
click at [273, 9] on div at bounding box center [148, 6] width 293 height 8
click at [154, 67] on div "Back to Dashboard Change Sender ID Customers Technicians Select a contact Outbo…" at bounding box center [242, 142] width 243 height 260
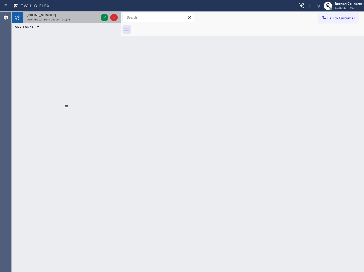
click at [78, 18] on div "Incoming call from queue [Test] All" at bounding box center [63, 20] width 72 height 4
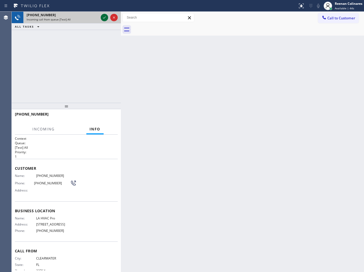
click at [104, 20] on icon at bounding box center [104, 17] width 6 height 6
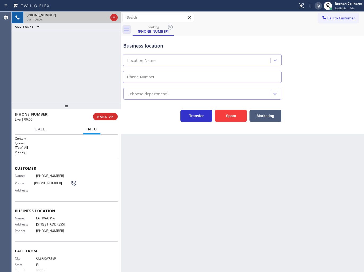
type input "[PHONE_NUMBER]"
click at [319, 6] on icon at bounding box center [318, 6] width 6 height 6
click at [318, 5] on rect at bounding box center [318, 5] width 4 height 4
click at [317, 7] on icon at bounding box center [318, 6] width 6 height 6
click at [317, 6] on icon at bounding box center [318, 6] width 6 height 6
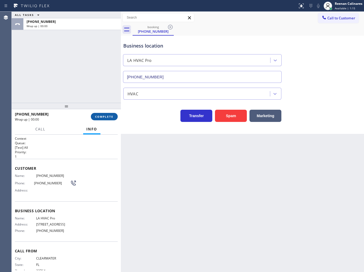
click at [111, 117] on span "COMPLETE" at bounding box center [104, 117] width 18 height 4
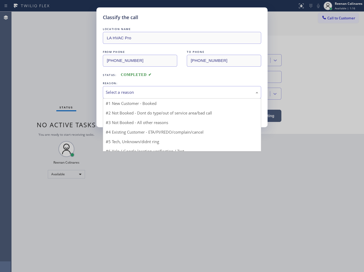
click at [133, 93] on div "Select a reason" at bounding box center [182, 92] width 152 height 6
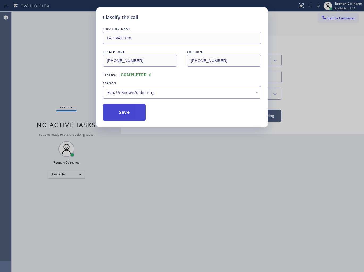
click at [120, 114] on button "Save" at bounding box center [124, 112] width 43 height 17
click at [84, 96] on div "Classify the call LOCATION NAME LA HVAC Pro FROM PHONE [PHONE_NUMBER] TO PHONE …" at bounding box center [182, 136] width 364 height 272
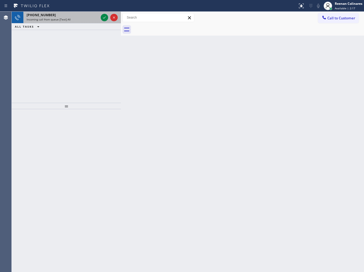
click at [82, 19] on div "Incoming call from queue [Test] All" at bounding box center [63, 20] width 72 height 4
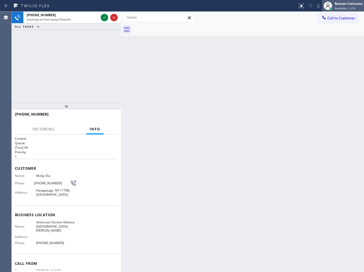
click at [339, 8] on span "Available | 2:19" at bounding box center [345, 8] width 20 height 4
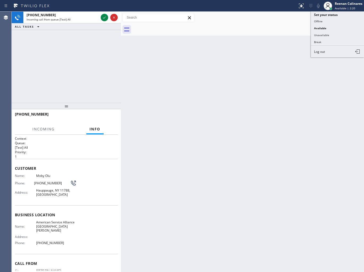
drag, startPoint x: 323, startPoint y: 35, endPoint x: 339, endPoint y: 13, distance: 26.8
click at [326, 32] on button "Unavailable" at bounding box center [337, 35] width 53 height 7
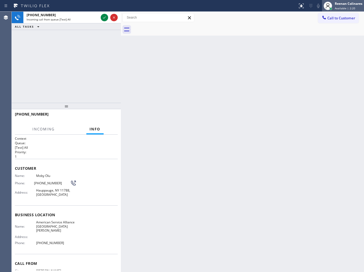
click at [343, 4] on div "Reenan Colinares" at bounding box center [349, 3] width 28 height 5
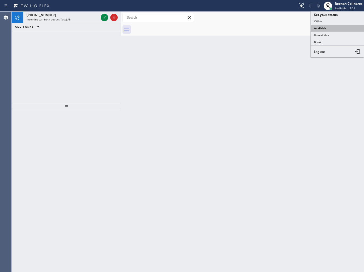
click at [323, 27] on button "Available" at bounding box center [337, 28] width 53 height 7
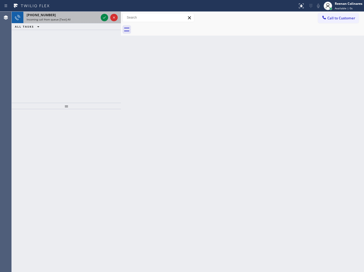
click at [57, 23] on div "[PHONE_NUMBER] Incoming call from queue [Test] All" at bounding box center [61, 18] width 76 height 12
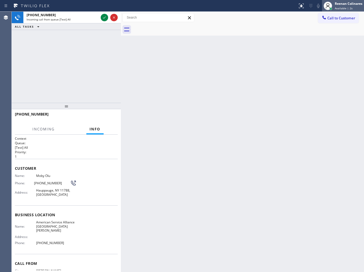
click at [342, 6] on span "Available | 2s" at bounding box center [344, 8] width 18 height 4
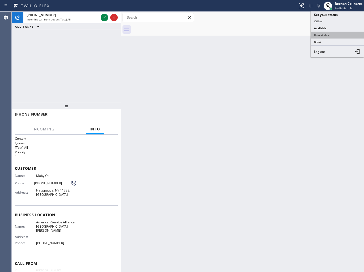
click at [323, 32] on button "Unavailable" at bounding box center [337, 35] width 53 height 7
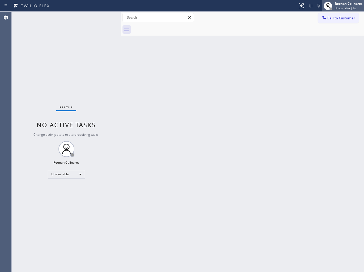
click at [341, 7] on span "Unavailable | 0s" at bounding box center [345, 8] width 21 height 4
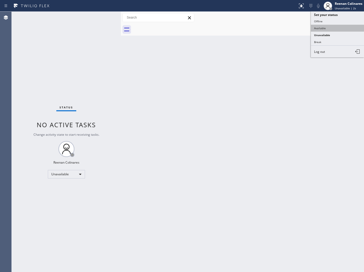
click at [318, 27] on button "Available" at bounding box center [337, 28] width 53 height 7
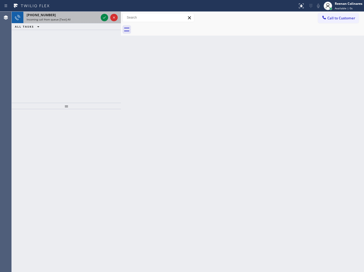
click at [84, 17] on div "[PHONE_NUMBER]" at bounding box center [63, 15] width 72 height 5
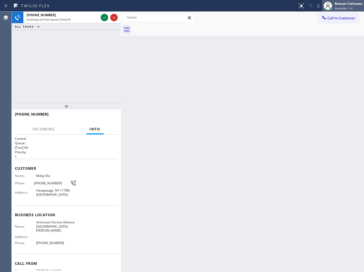
click at [345, 6] on span "Available | 1s" at bounding box center [344, 8] width 18 height 4
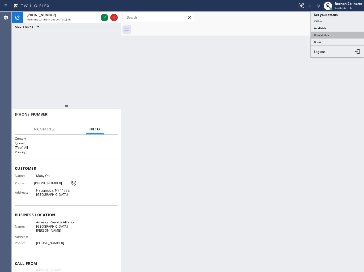
click at [322, 35] on button "Unavailable" at bounding box center [337, 35] width 53 height 7
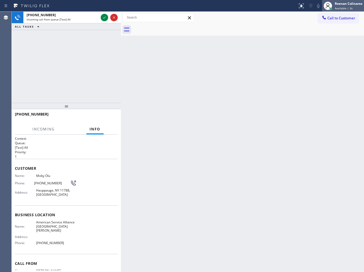
click at [344, 7] on span "Available | 3s" at bounding box center [344, 8] width 18 height 4
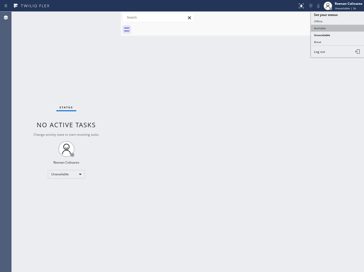
click at [320, 25] on button "Available" at bounding box center [337, 28] width 53 height 7
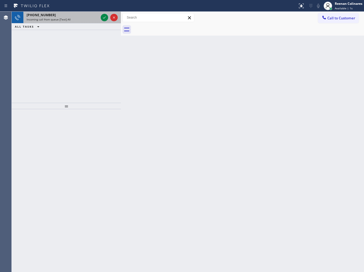
click at [84, 19] on div "Incoming call from queue [Test] All" at bounding box center [63, 20] width 72 height 4
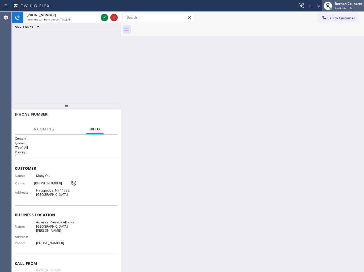
click at [348, 4] on div "Reenan Colinares" at bounding box center [349, 3] width 28 height 5
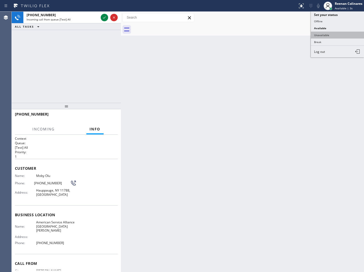
click at [320, 33] on button "Unavailable" at bounding box center [337, 35] width 53 height 7
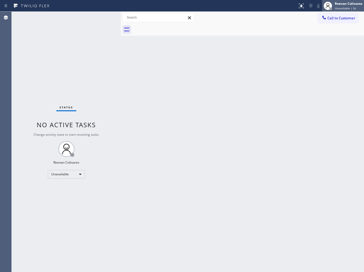
click at [341, 2] on div "Reenan Colinares" at bounding box center [349, 3] width 28 height 5
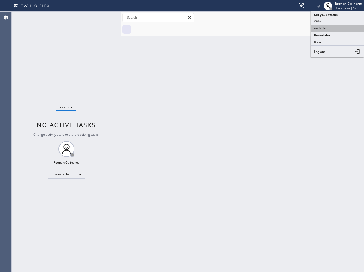
click at [323, 27] on button "Available" at bounding box center [337, 28] width 53 height 7
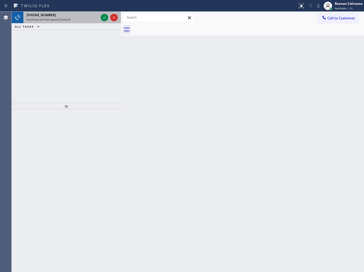
click at [89, 20] on div "Incoming call from queue [Test] All" at bounding box center [63, 20] width 72 height 4
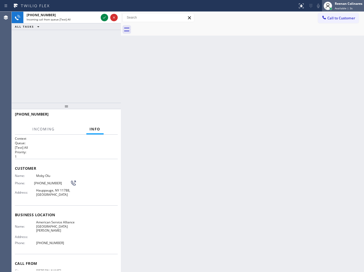
click at [341, 5] on div "Reenan Colinares" at bounding box center [349, 3] width 28 height 5
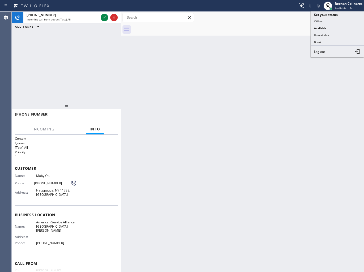
drag, startPoint x: 324, startPoint y: 35, endPoint x: 335, endPoint y: 20, distance: 19.4
click at [325, 35] on button "Unavailable" at bounding box center [337, 35] width 53 height 7
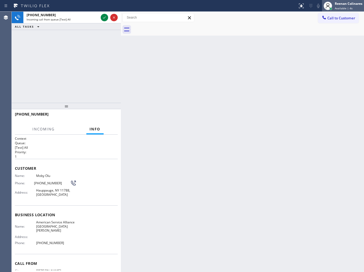
click at [345, 6] on span "Available | 4s" at bounding box center [344, 8] width 18 height 4
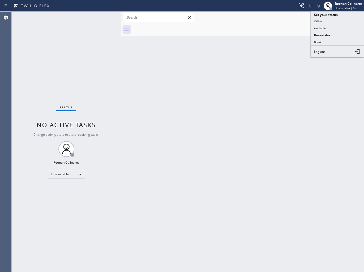
click at [321, 27] on button "Available" at bounding box center [337, 28] width 53 height 7
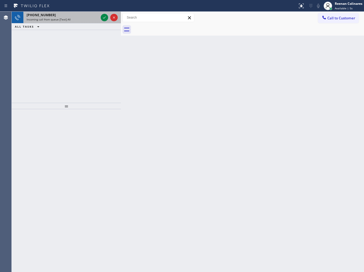
click at [68, 20] on span "Incoming call from queue [Test] All" at bounding box center [49, 20] width 44 height 4
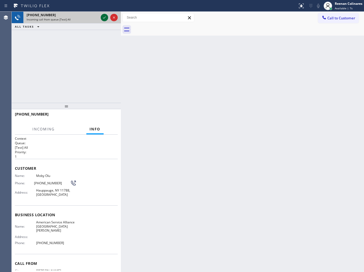
click at [104, 17] on icon at bounding box center [104, 17] width 6 height 6
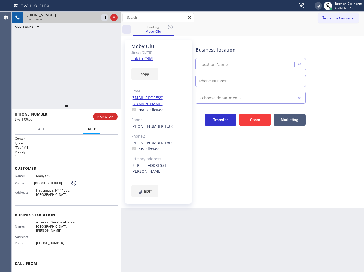
type input "[PHONE_NUMBER]"
drag, startPoint x: 146, startPoint y: 74, endPoint x: 177, endPoint y: 84, distance: 32.9
click at [146, 74] on button "copy" at bounding box center [144, 74] width 27 height 12
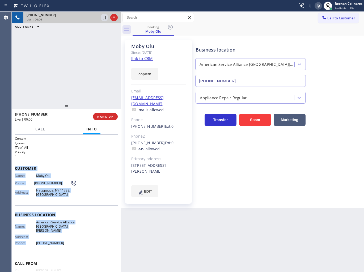
drag, startPoint x: 14, startPoint y: 163, endPoint x: 118, endPoint y: 245, distance: 132.2
click at [106, 246] on div "Context Queue: [Test] All Priority: 1 Customer Name: [PERSON_NAME] Phone: [PHON…" at bounding box center [66, 204] width 109 height 138
click at [317, 7] on icon at bounding box center [318, 6] width 6 height 6
click at [41, 131] on span "Call" at bounding box center [40, 129] width 10 height 5
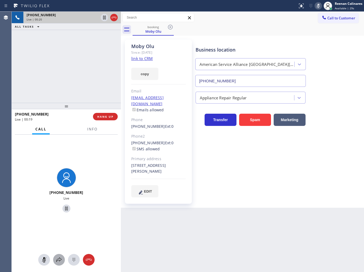
click at [62, 259] on icon at bounding box center [59, 260] width 6 height 6
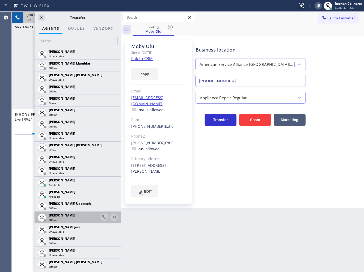
scroll to position [442, 0]
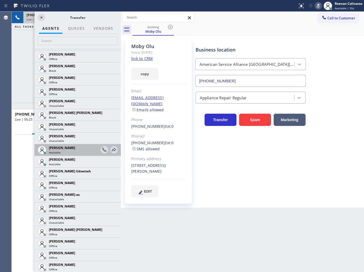
click at [113, 150] on div "JENIZA ALCAYDE Available" at bounding box center [78, 150] width 86 height 12
click at [113, 150] on div at bounding box center [113, 150] width 7 height 6
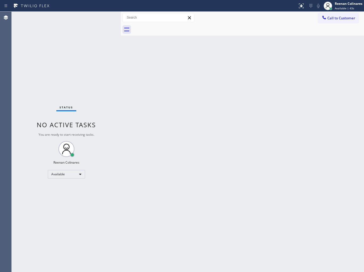
click at [292, 160] on div "Back to Dashboard Change Sender ID Customers Technicians Select a contact Outbo…" at bounding box center [242, 142] width 243 height 260
click at [275, 72] on div "Back to Dashboard Change Sender ID Customers Technicians Select a contact Outbo…" at bounding box center [242, 142] width 243 height 260
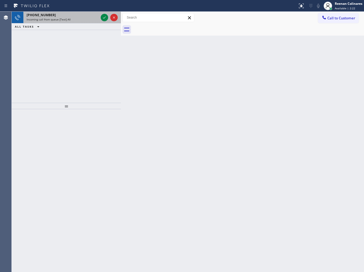
click at [73, 18] on div "Incoming call from queue [Test] All" at bounding box center [63, 20] width 72 height 4
click at [86, 15] on div "[PHONE_NUMBER]" at bounding box center [63, 15] width 72 height 5
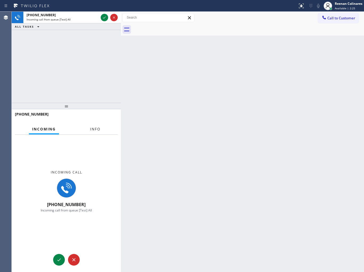
click at [96, 130] on span "Info" at bounding box center [95, 129] width 10 height 5
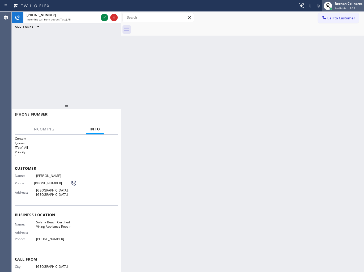
click at [336, 6] on span "Available | 2:28" at bounding box center [345, 8] width 20 height 4
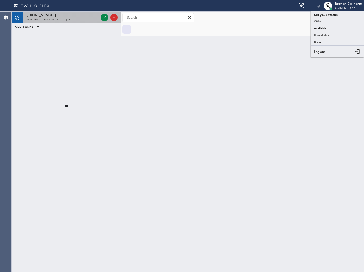
click at [83, 17] on div "[PHONE_NUMBER]" at bounding box center [63, 15] width 72 height 5
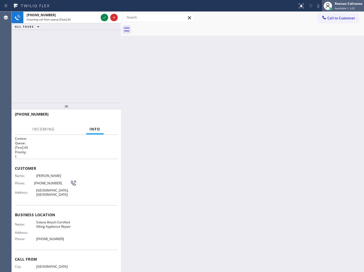
click at [333, 7] on div at bounding box center [328, 6] width 12 height 12
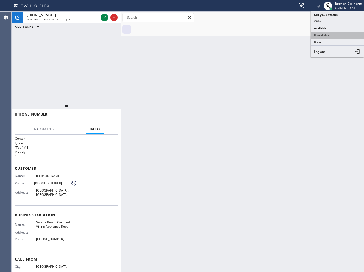
click at [324, 35] on button "Unavailable" at bounding box center [337, 35] width 53 height 7
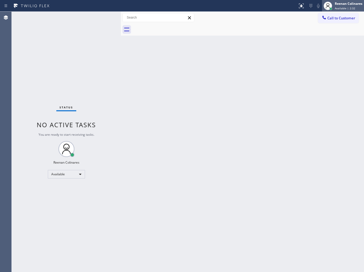
click at [341, 6] on span "Available | 2:32" at bounding box center [345, 8] width 20 height 4
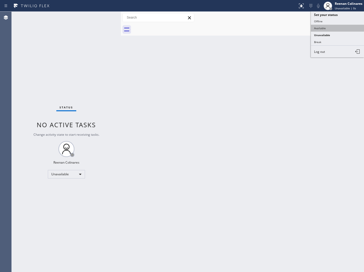
click at [320, 28] on button "Available" at bounding box center [337, 28] width 53 height 7
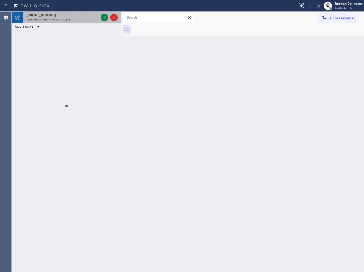
click at [91, 20] on div "Incoming call from queue [Test] All" at bounding box center [63, 20] width 72 height 4
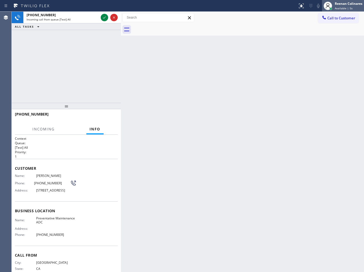
click at [339, 7] on span "Available | 5s" at bounding box center [344, 8] width 18 height 4
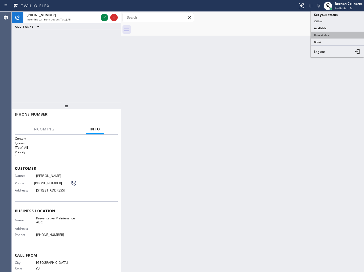
click at [320, 34] on button "Unavailable" at bounding box center [337, 35] width 53 height 7
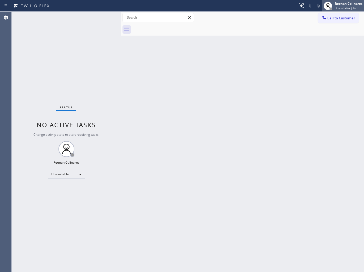
click at [342, 6] on div "Reenan Colinares" at bounding box center [349, 3] width 28 height 5
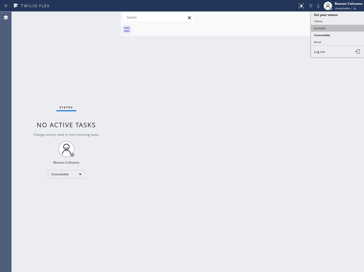
click at [318, 28] on button "Available" at bounding box center [337, 28] width 53 height 7
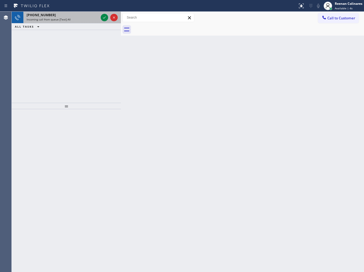
click at [81, 15] on div "[PHONE_NUMBER]" at bounding box center [63, 15] width 72 height 5
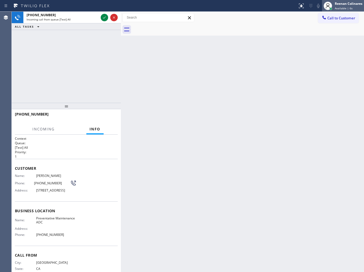
click at [337, 4] on div "Reenan Colinares" at bounding box center [349, 3] width 28 height 5
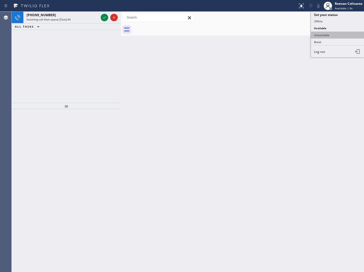
click at [315, 34] on button "Unavailable" at bounding box center [337, 35] width 53 height 7
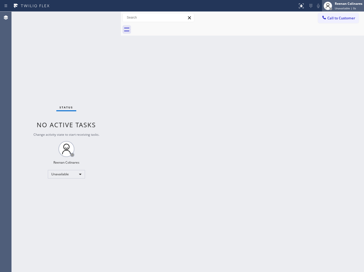
click at [341, 4] on div "Reenan Colinares" at bounding box center [349, 3] width 28 height 5
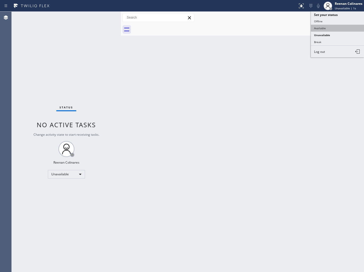
click at [318, 27] on button "Available" at bounding box center [337, 28] width 53 height 7
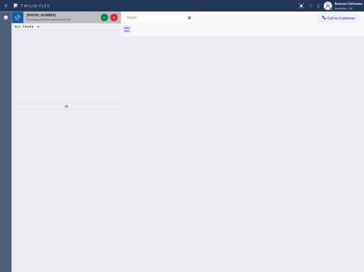
click at [56, 20] on span "Incoming call from queue [Test] All" at bounding box center [49, 20] width 44 height 4
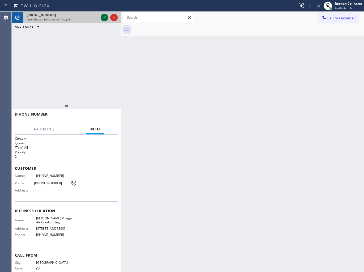
click at [105, 17] on icon at bounding box center [104, 17] width 6 height 6
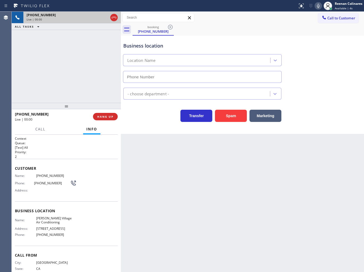
type input "[PHONE_NUMBER]"
click at [182, 182] on div "Back to Dashboard Change Sender ID Customers Technicians Select a contact Outbo…" at bounding box center [242, 142] width 243 height 260
click at [317, 7] on icon at bounding box center [318, 6] width 6 height 6
click at [317, 6] on rect at bounding box center [318, 5] width 4 height 4
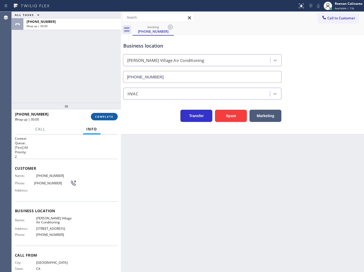
click at [105, 116] on span "COMPLETE" at bounding box center [104, 117] width 18 height 4
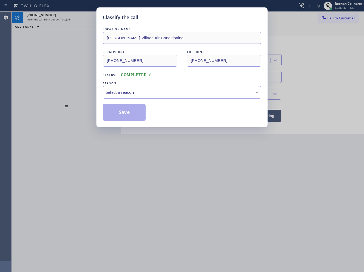
click at [130, 97] on div "Select a reason" at bounding box center [182, 92] width 158 height 12
drag, startPoint x: 121, startPoint y: 132, endPoint x: 122, endPoint y: 126, distance: 5.9
click at [125, 111] on button "Save" at bounding box center [124, 112] width 43 height 17
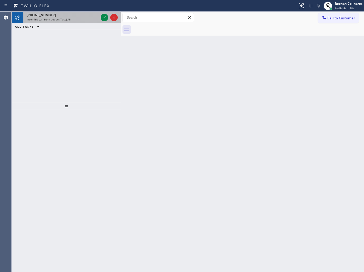
click at [74, 20] on div "Incoming call from queue [Test] All" at bounding box center [63, 20] width 72 height 4
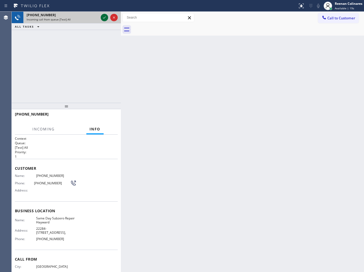
click at [101, 18] on icon at bounding box center [104, 17] width 6 height 6
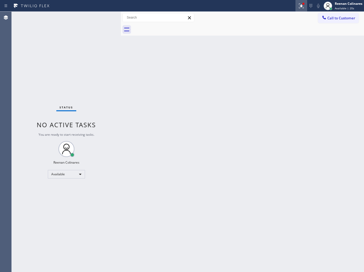
click at [303, 7] on icon at bounding box center [301, 5] width 5 height 5
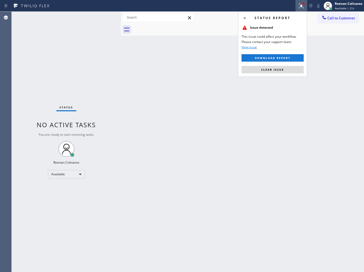
drag, startPoint x: 277, startPoint y: 68, endPoint x: 197, endPoint y: 95, distance: 85.2
click at [277, 68] on span "Clear issue" at bounding box center [272, 70] width 23 height 4
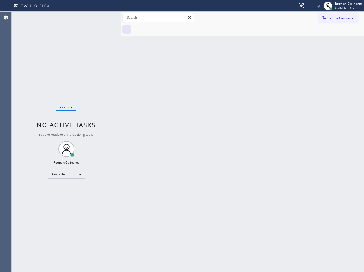
drag, startPoint x: 164, startPoint y: 129, endPoint x: 167, endPoint y: 248, distance: 119.8
click at [163, 133] on div "Back to Dashboard Change Sender ID Customers Technicians Select a contact Outbo…" at bounding box center [242, 142] width 243 height 260
click at [269, 67] on div "Back to Dashboard Change Sender ID Customers Technicians Select a contact Outbo…" at bounding box center [242, 142] width 243 height 260
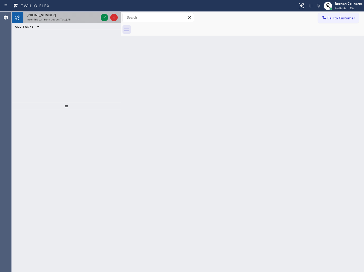
click at [80, 16] on div "[PHONE_NUMBER]" at bounding box center [63, 15] width 72 height 5
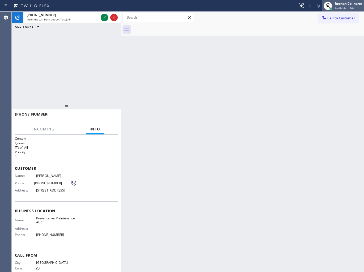
drag, startPoint x: 337, startPoint y: 7, endPoint x: 339, endPoint y: 11, distance: 4.2
click at [337, 7] on span "Available | 56s" at bounding box center [344, 8] width 19 height 4
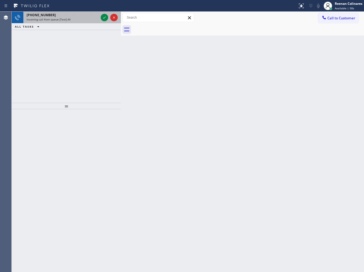
click at [89, 18] on div "Incoming call from queue [Test] All" at bounding box center [63, 20] width 72 height 4
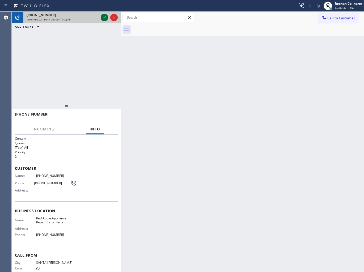
click at [102, 17] on icon at bounding box center [104, 17] width 6 height 6
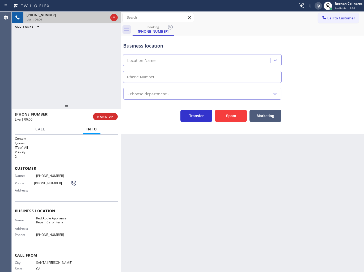
type input "[PHONE_NUMBER]"
drag, startPoint x: 226, startPoint y: 116, endPoint x: 229, endPoint y: 116, distance: 3.2
click at [226, 116] on button "Spam" at bounding box center [231, 116] width 32 height 12
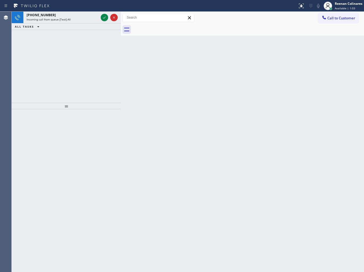
drag, startPoint x: 142, startPoint y: 100, endPoint x: 133, endPoint y: 87, distance: 16.1
click at [135, 90] on div "Back to Dashboard Change Sender ID Customers Technicians Select a contact Outbo…" at bounding box center [242, 142] width 243 height 260
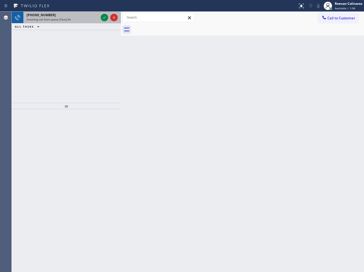
click at [77, 16] on div "[PHONE_NUMBER]" at bounding box center [63, 15] width 72 height 5
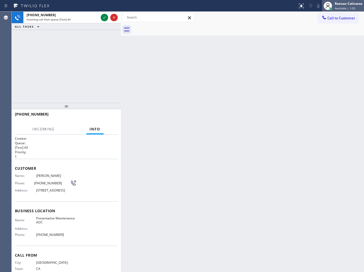
click at [344, 8] on span "Available | 1:05" at bounding box center [345, 8] width 20 height 4
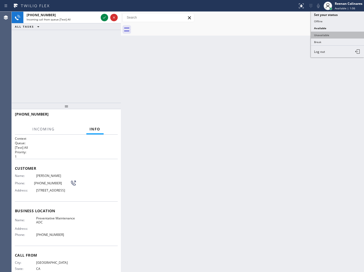
click at [320, 33] on button "Unavailable" at bounding box center [337, 35] width 53 height 7
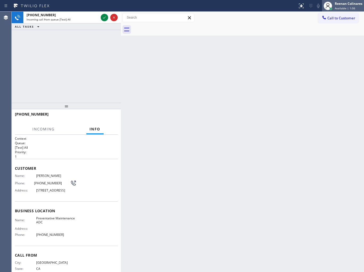
click at [338, 9] on span "Available | 1:06" at bounding box center [345, 8] width 20 height 4
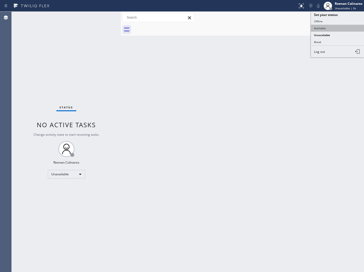
click at [317, 27] on button "Available" at bounding box center [337, 28] width 53 height 7
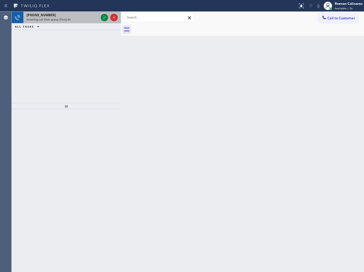
click at [62, 19] on span "Incoming call from queue [Test] All" at bounding box center [49, 20] width 44 height 4
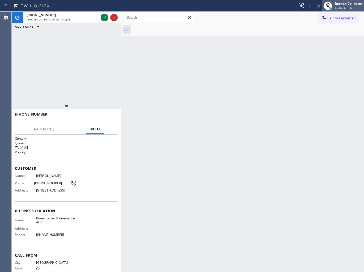
click at [351, 5] on div "Reenan Colinares" at bounding box center [349, 3] width 28 height 5
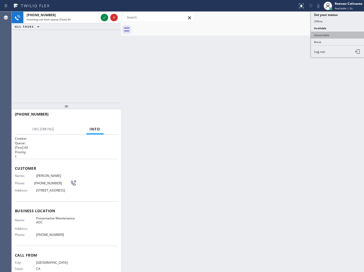
click at [319, 33] on button "Unavailable" at bounding box center [337, 35] width 53 height 7
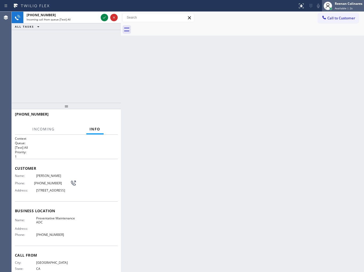
click at [339, 6] on div "Reenan Colinares" at bounding box center [349, 3] width 28 height 5
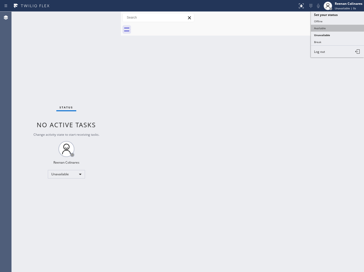
click at [319, 27] on button "Available" at bounding box center [337, 28] width 53 height 7
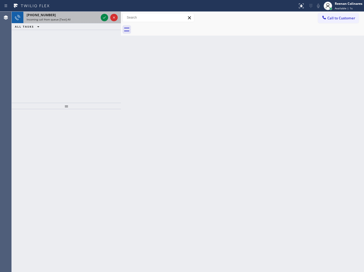
click at [69, 18] on span "Incoming call from queue [Test] All" at bounding box center [49, 20] width 44 height 4
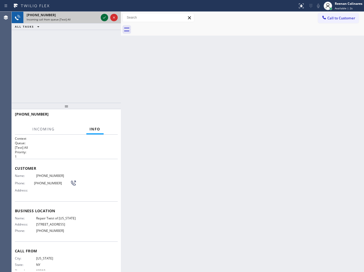
click at [103, 17] on icon at bounding box center [104, 17] width 6 height 6
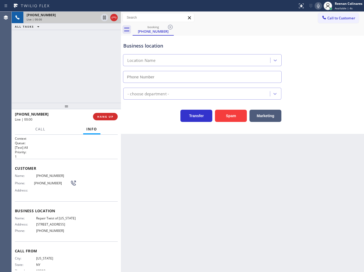
type input "[PHONE_NUMBER]"
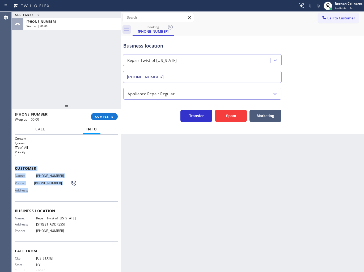
drag, startPoint x: 15, startPoint y: 164, endPoint x: 43, endPoint y: 194, distance: 41.3
click at [43, 194] on div "Customer Name: [PHONE_NUMBER] Phone: [PHONE_NUMBER] Address:" at bounding box center [66, 180] width 103 height 42
click at [131, 121] on div "Transfer Spam Marketing" at bounding box center [202, 114] width 160 height 15
click at [105, 113] on button "COMPLETE" at bounding box center [104, 116] width 27 height 7
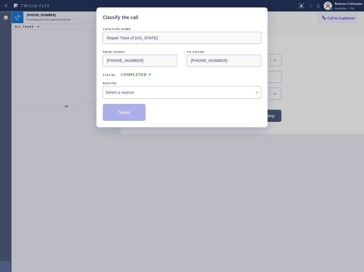
click at [121, 88] on div "Select a reason" at bounding box center [182, 92] width 158 height 12
click at [126, 113] on button "Save" at bounding box center [124, 112] width 43 height 17
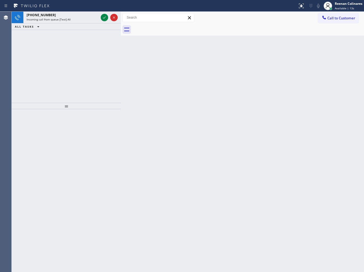
click at [263, 109] on div "Back to Dashboard Change Sender ID Customers Technicians Select a contact Outbo…" at bounding box center [242, 142] width 243 height 260
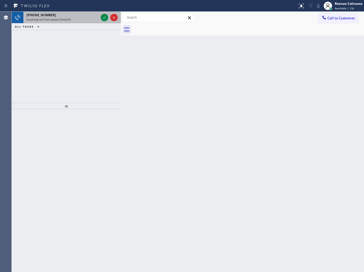
click at [80, 16] on div "[PHONE_NUMBER]" at bounding box center [63, 15] width 72 height 5
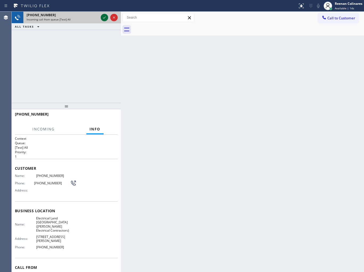
click at [101, 17] on icon at bounding box center [104, 17] width 6 height 6
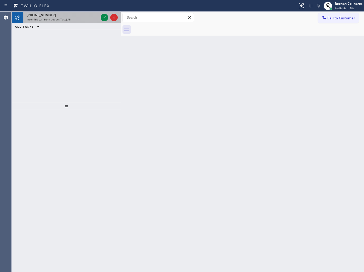
click at [76, 18] on div "Incoming call from queue [Test] All" at bounding box center [63, 20] width 72 height 4
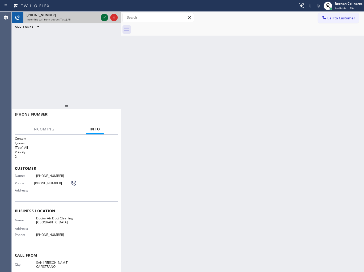
click at [103, 16] on icon at bounding box center [104, 17] width 6 height 6
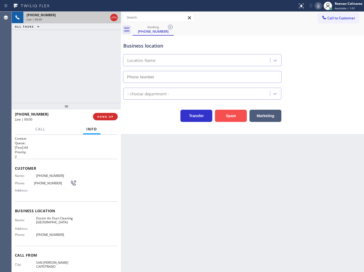
type input "[PHONE_NUMBER]"
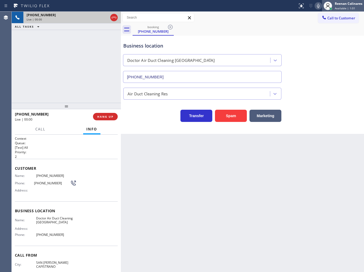
drag, startPoint x: 232, startPoint y: 115, endPoint x: 360, endPoint y: 4, distance: 169.4
click at [233, 114] on button "Spam" at bounding box center [231, 116] width 32 height 12
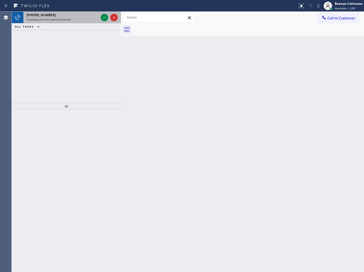
click at [61, 15] on div "[PHONE_NUMBER]" at bounding box center [63, 15] width 72 height 5
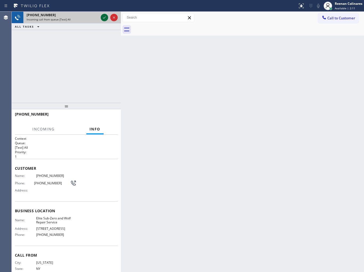
click at [104, 18] on icon at bounding box center [104, 17] width 6 height 6
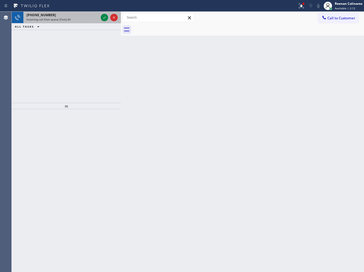
click at [90, 20] on div "Incoming call from queue [Test] All" at bounding box center [63, 20] width 72 height 4
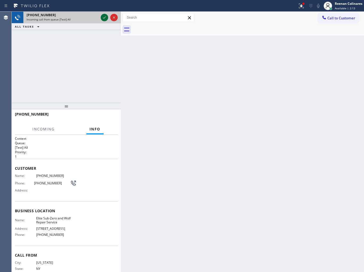
click at [104, 17] on icon at bounding box center [104, 17] width 6 height 6
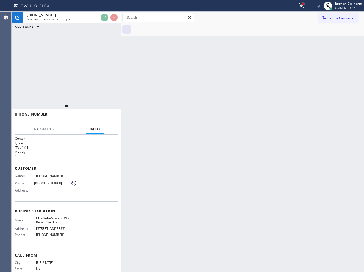
click at [304, 5] on div at bounding box center [303, 3] width 3 height 3
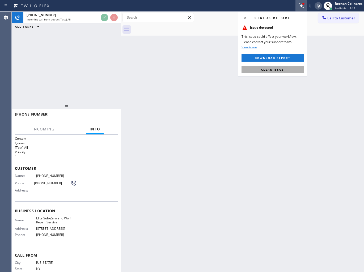
click at [274, 70] on span "Clear issue" at bounding box center [272, 70] width 23 height 4
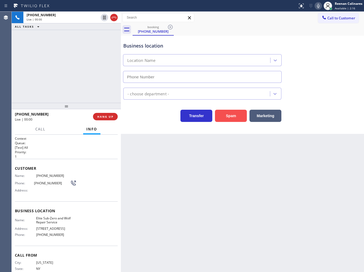
type input "[PHONE_NUMBER]"
click at [319, 3] on icon at bounding box center [318, 6] width 6 height 6
click at [318, 5] on icon at bounding box center [318, 6] width 3 height 4
click at [43, 126] on button "Call" at bounding box center [40, 129] width 16 height 10
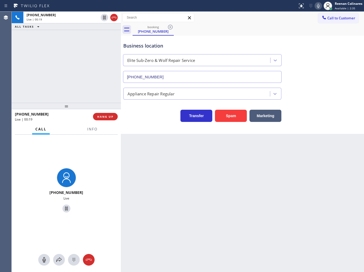
click at [319, 7] on icon at bounding box center [318, 6] width 6 height 6
click at [59, 260] on icon at bounding box center [59, 260] width 6 height 6
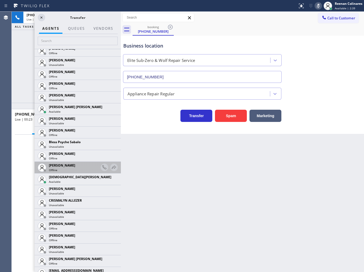
scroll to position [118, 0]
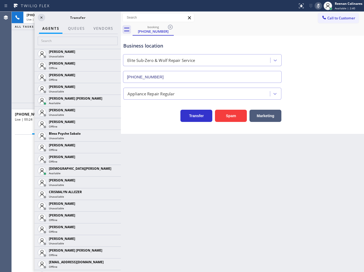
click at [0, 0] on icon at bounding box center [0, 0] width 0 height 0
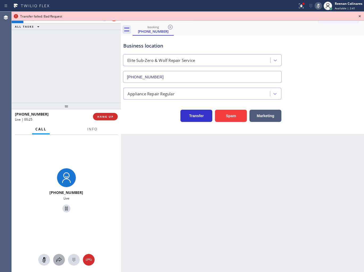
click at [59, 258] on icon at bounding box center [59, 260] width 6 height 6
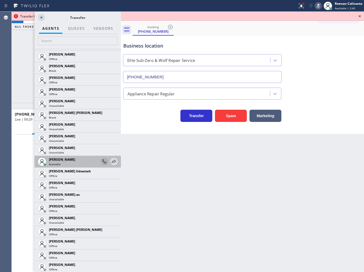
scroll to position [531, 0]
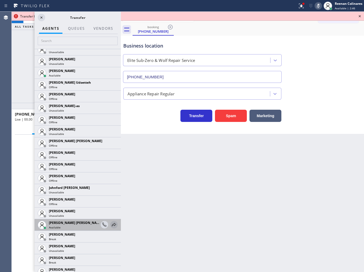
click at [112, 224] on icon at bounding box center [114, 224] width 4 height 3
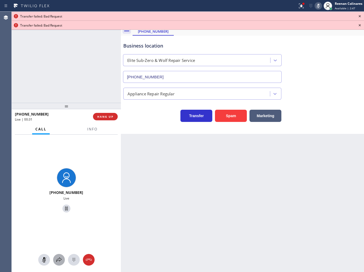
click at [57, 258] on icon at bounding box center [59, 260] width 6 height 6
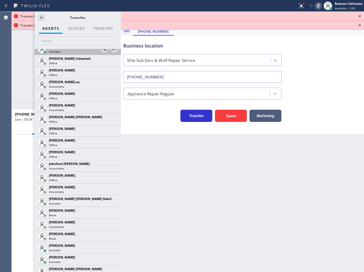
scroll to position [561, 0]
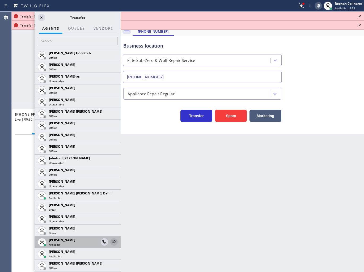
click at [111, 241] on icon at bounding box center [114, 242] width 6 height 6
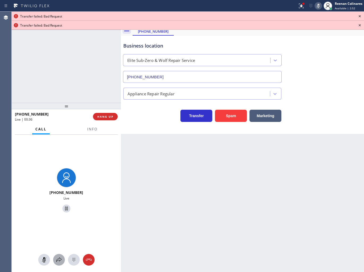
click at [60, 261] on icon at bounding box center [59, 260] width 6 height 6
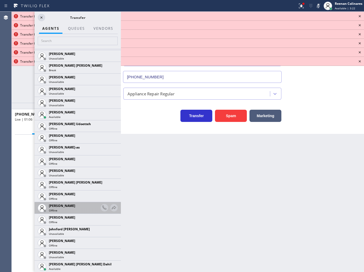
scroll to position [531, 0]
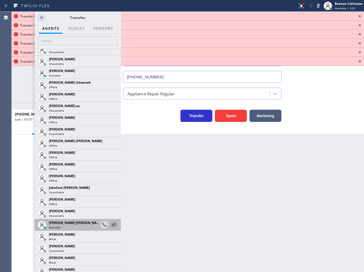
click at [111, 224] on icon at bounding box center [114, 224] width 6 height 6
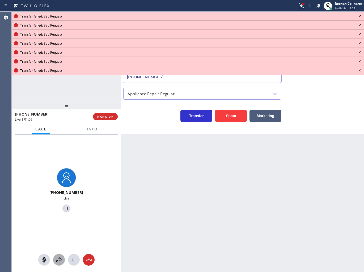
click at [60, 258] on icon at bounding box center [59, 260] width 6 height 6
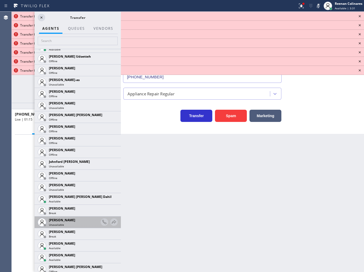
scroll to position [561, 0]
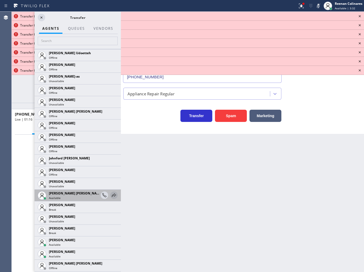
click at [112, 195] on icon at bounding box center [114, 194] width 4 height 3
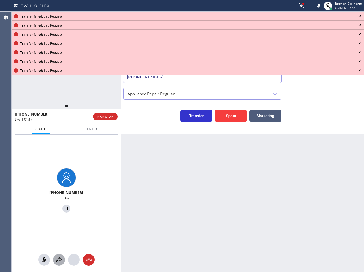
click at [57, 261] on icon at bounding box center [59, 260] width 6 height 6
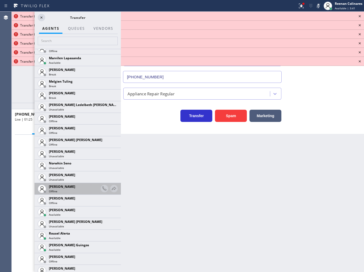
scroll to position [1062, 0]
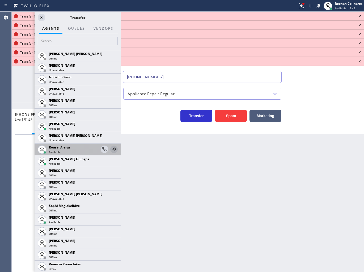
click at [111, 148] on icon at bounding box center [114, 149] width 6 height 6
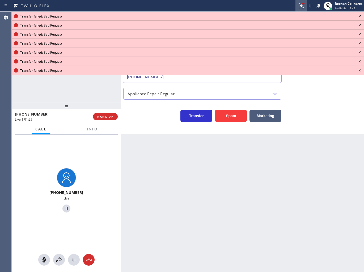
click at [300, 3] on icon at bounding box center [301, 6] width 6 height 6
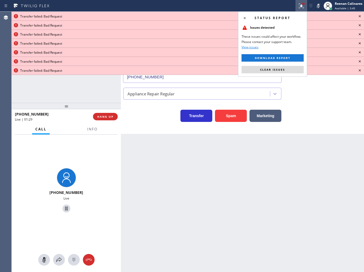
click at [297, 68] on button "Clear issues" at bounding box center [272, 69] width 62 height 7
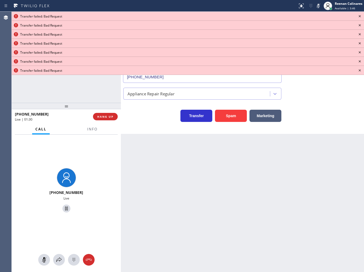
click at [359, 15] on icon at bounding box center [359, 16] width 6 height 6
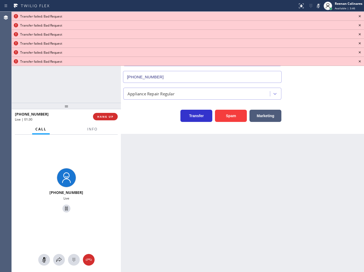
click at [359, 15] on icon at bounding box center [359, 16] width 6 height 6
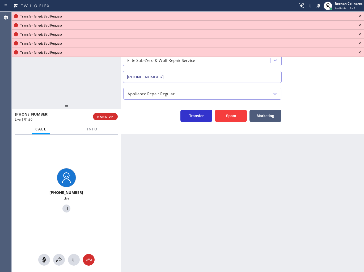
click at [359, 15] on icon at bounding box center [359, 16] width 6 height 6
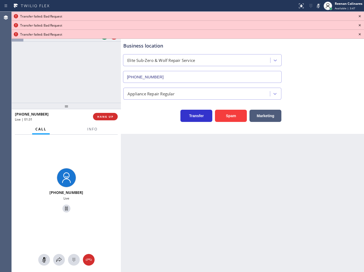
click at [359, 15] on icon at bounding box center [359, 16] width 6 height 6
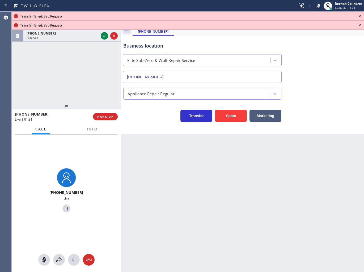
click at [359, 15] on icon at bounding box center [359, 16] width 6 height 6
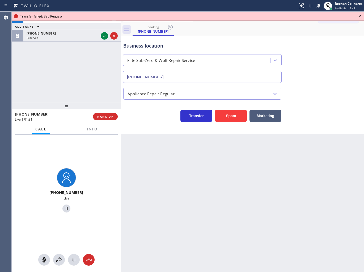
click at [359, 15] on icon at bounding box center [359, 16] width 6 height 6
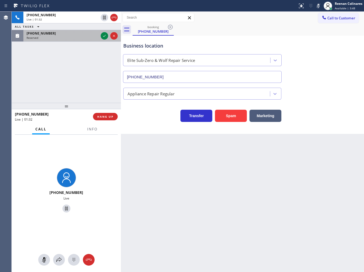
click at [84, 35] on div "(213) 944-4499" at bounding box center [63, 33] width 72 height 5
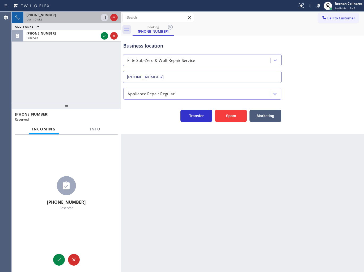
click at [97, 21] on div "Live | 01:32" at bounding box center [63, 20] width 72 height 4
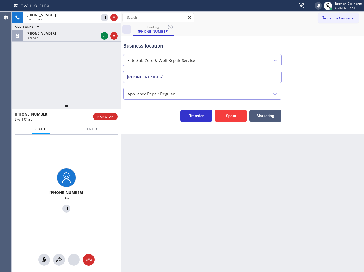
click at [318, 5] on rect at bounding box center [318, 5] width 4 height 4
click at [90, 125] on button "Info" at bounding box center [92, 129] width 17 height 10
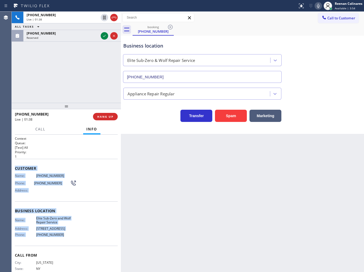
copy div "Customer Name: (917) 821-9022 Phone: (917) 821-9022 Address: Business location …"
drag, startPoint x: 74, startPoint y: 228, endPoint x: 149, endPoint y: 241, distance: 76.1
click at [104, 238] on div "Context Queue: [Test] All Priority: 1 Customer Name: (917) 821-9022 Phone: (917…" at bounding box center [66, 204] width 109 height 138
click at [53, 35] on div "(213) 944-4499" at bounding box center [63, 33] width 72 height 5
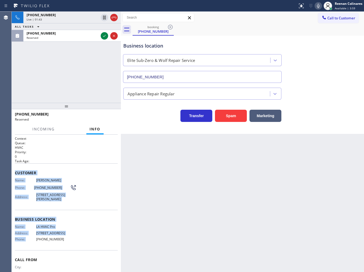
click at [61, 164] on div "Customer Name: Mike Hernandez Phone: (213) 944-4499 Address: 3442 Arroyo Seco A…" at bounding box center [66, 186] width 103 height 46
copy div "Customer Name: Mike Hernandez Phone: (213) 944-4499 Address: 3442 Arroyo Seco A…"
drag, startPoint x: 16, startPoint y: 169, endPoint x: 104, endPoint y: 246, distance: 117.2
click at [104, 250] on div "Context Queue: HVAC Priority: 0 Task Age: Customer Name: Mike Hernandez Phone: …" at bounding box center [66, 213] width 103 height 154
click at [103, 38] on icon at bounding box center [104, 36] width 6 height 6
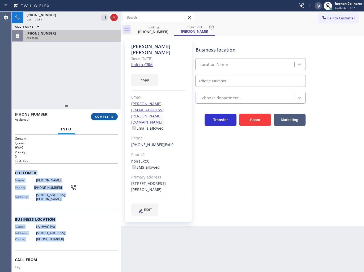
click at [104, 115] on span "COMPLETE" at bounding box center [104, 117] width 18 height 4
type input "[PHONE_NUMBER]"
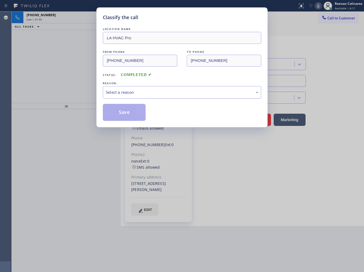
drag, startPoint x: 127, startPoint y: 86, endPoint x: 124, endPoint y: 93, distance: 7.8
click at [128, 86] on div "Select a reason" at bounding box center [182, 92] width 158 height 12
click at [117, 114] on button "Save" at bounding box center [124, 112] width 43 height 17
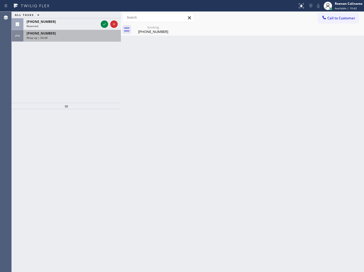
click at [57, 33] on div "[PHONE_NUMBER]" at bounding box center [72, 33] width 91 height 5
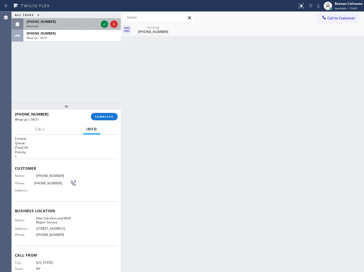
click at [88, 27] on div "Reserved" at bounding box center [63, 26] width 72 height 4
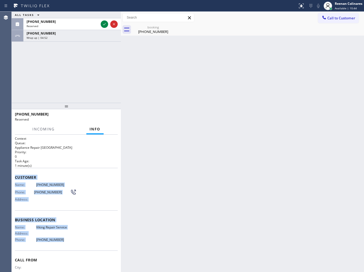
drag, startPoint x: 47, startPoint y: 208, endPoint x: 136, endPoint y: 258, distance: 102.1
click at [89, 243] on div "Context Queue: Appliance Repair High End Priority: 0 Task Age: 1 minute(s) Cust…" at bounding box center [66, 213] width 103 height 155
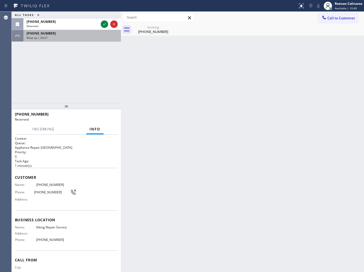
drag, startPoint x: 109, startPoint y: 42, endPoint x: 83, endPoint y: 37, distance: 27.0
click at [105, 42] on div "ALL TASKS ALL TASKS ACTIVE TASKS TASKS IN WRAP UP (206) 790-5757 Reserved +1917…" at bounding box center [66, 57] width 109 height 91
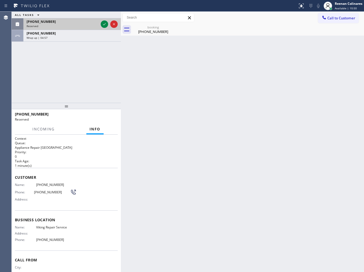
click at [88, 28] on div "(206) 790-5757 Reserved" at bounding box center [61, 24] width 76 height 12
click at [104, 23] on icon at bounding box center [104, 24] width 6 height 6
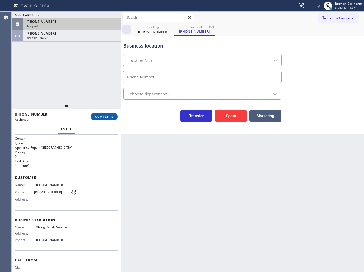
click at [108, 115] on span "COMPLETE" at bounding box center [104, 117] width 18 height 4
type input "(760) 638-5621"
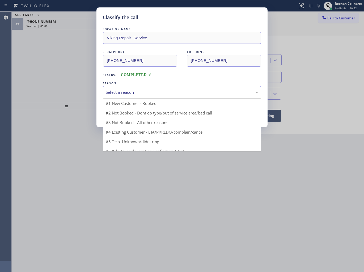
click at [144, 88] on div "Select a reason" at bounding box center [182, 92] width 158 height 12
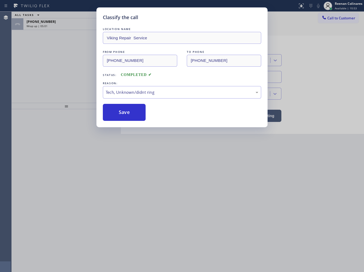
click at [120, 115] on button "Save" at bounding box center [124, 112] width 43 height 17
click at [68, 26] on div "Classify the call LOCATION NAME Viking Repair Service FROM PHONE (206) 790-5757…" at bounding box center [182, 136] width 364 height 272
click at [68, 26] on div "Classify the call LOCATION NAME appliance parts center FROM PHONE (817) 480-952…" at bounding box center [188, 142] width 352 height 260
click at [68, 26] on div "Wrap up | 05:02" at bounding box center [72, 26] width 91 height 4
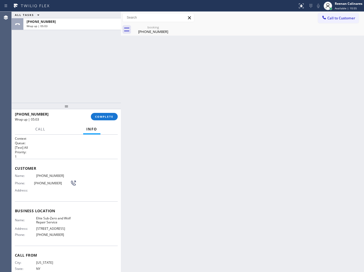
click at [68, 26] on div "Wrap up | 05:03" at bounding box center [72, 26] width 91 height 4
click at [104, 118] on span "COMPLETE" at bounding box center [104, 117] width 18 height 4
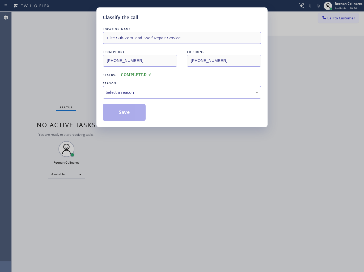
click at [130, 94] on div "Select a reason" at bounding box center [182, 92] width 152 height 6
drag, startPoint x: 118, startPoint y: 113, endPoint x: 62, endPoint y: 91, distance: 59.7
click at [116, 112] on button "Save" at bounding box center [124, 112] width 43 height 17
drag, startPoint x: 50, startPoint y: 86, endPoint x: 177, endPoint y: 205, distance: 174.3
click at [52, 87] on div "Classify the call LOCATION NAME Elite Sub-Zero and Wolf Repair Service FROM PHO…" at bounding box center [182, 136] width 364 height 272
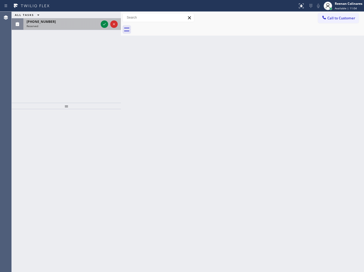
click at [80, 27] on div "Reserved" at bounding box center [63, 26] width 72 height 4
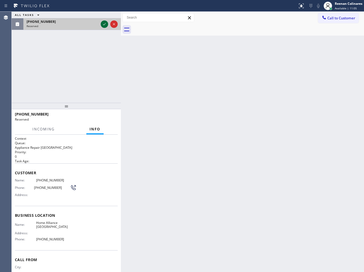
click at [104, 23] on icon at bounding box center [104, 24] width 6 height 6
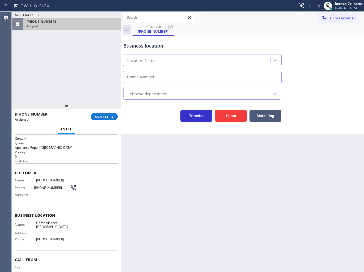
type input "(708) 401-9161"
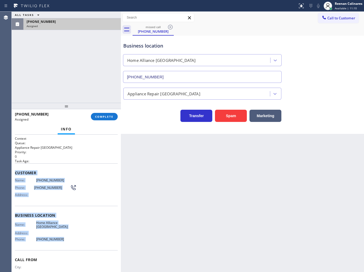
drag, startPoint x: 27, startPoint y: 170, endPoint x: 94, endPoint y: 239, distance: 96.5
click at [92, 238] on div "Context Queue: Appliance Repair High End Priority: 0 Task Age: Customer Name: (…" at bounding box center [66, 213] width 103 height 154
click at [110, 115] on span "COMPLETE" at bounding box center [104, 117] width 18 height 4
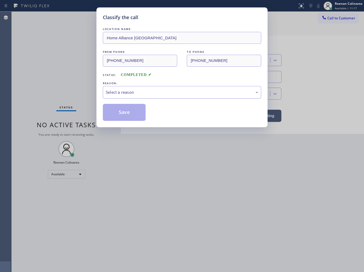
click at [139, 88] on div "Select a reason" at bounding box center [182, 92] width 158 height 12
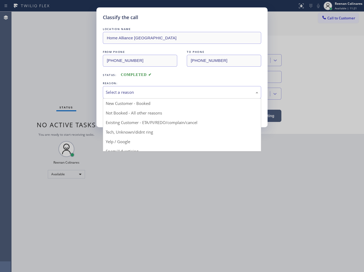
drag, startPoint x: 298, startPoint y: 108, endPoint x: 212, endPoint y: 107, distance: 85.8
click at [298, 108] on div "Classify the call LOCATION NAME Home Alliance Melrose Park FROM PHONE (708) 209…" at bounding box center [182, 136] width 364 height 272
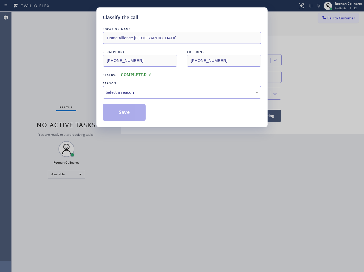
click at [143, 96] on div "Select a reason" at bounding box center [182, 92] width 158 height 12
click at [116, 114] on button "Save" at bounding box center [124, 112] width 43 height 17
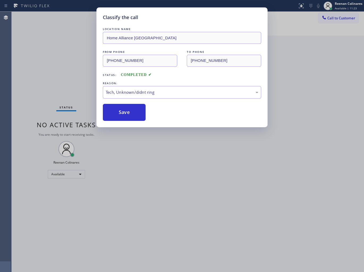
click at [43, 88] on div "Classify the call LOCATION NAME Home Alliance Melrose Park FROM PHONE (708) 209…" at bounding box center [182, 136] width 364 height 272
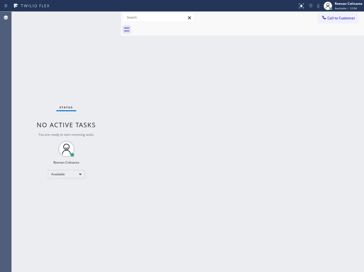
click at [295, 67] on div "Back to Dashboard Change Sender ID Customers Technicians Select a contact Outbo…" at bounding box center [242, 142] width 243 height 260
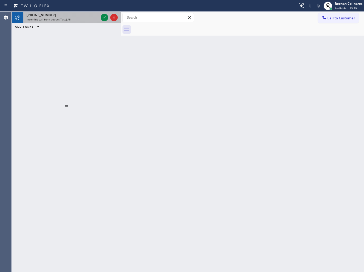
click at [68, 23] on div "+18188222097 Incoming call from queue [Test] All" at bounding box center [61, 18] width 76 height 12
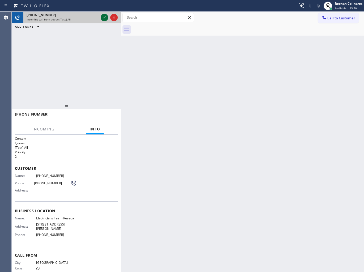
click at [104, 17] on icon at bounding box center [104, 17] width 6 height 6
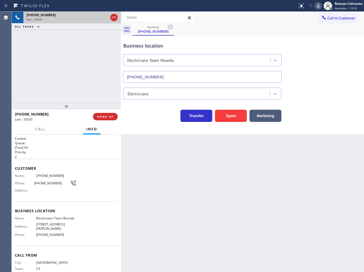
type input "(818) 938-1997"
click at [317, 7] on icon at bounding box center [318, 6] width 3 height 4
click at [318, 6] on rect at bounding box center [318, 5] width 4 height 4
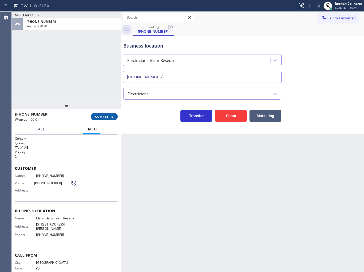
click at [106, 114] on button "COMPLETE" at bounding box center [104, 116] width 27 height 7
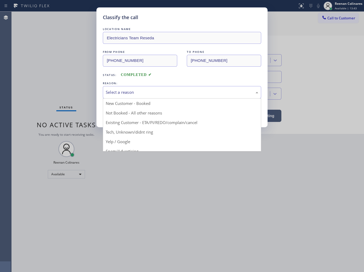
click at [131, 94] on div "Select a reason" at bounding box center [182, 92] width 152 height 6
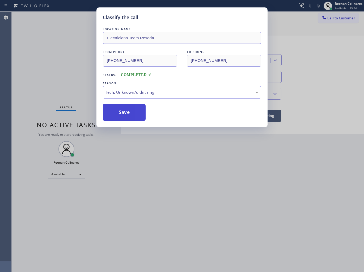
click at [119, 110] on button "Save" at bounding box center [124, 112] width 43 height 17
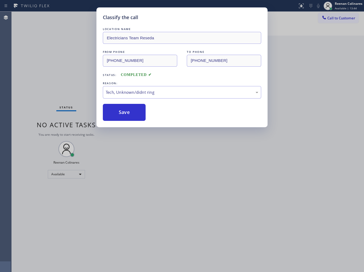
click at [54, 88] on div "Classify the call LOCATION NAME Electricians Team Reseda FROM PHONE (818) 822-2…" at bounding box center [182, 136] width 364 height 272
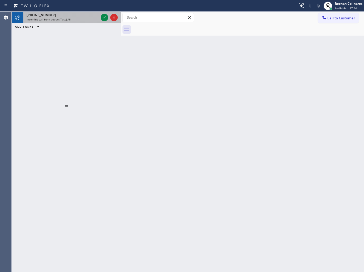
click at [81, 15] on div "+18155086033" at bounding box center [63, 15] width 72 height 5
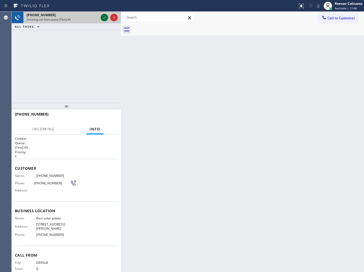
click at [103, 17] on icon at bounding box center [104, 17] width 6 height 6
click at [94, 22] on div "+18155086033 Incoming call from queue [Test] All" at bounding box center [61, 18] width 76 height 12
drag, startPoint x: 86, startPoint y: 20, endPoint x: 99, endPoint y: 20, distance: 13.6
click at [86, 20] on div "Incoming call from queue [Test] All" at bounding box center [63, 20] width 72 height 4
click at [102, 19] on icon at bounding box center [104, 17] width 6 height 6
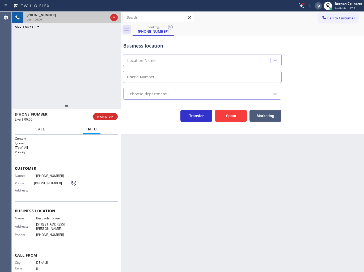
type input "(949) 392-8761"
click at [299, 8] on icon at bounding box center [301, 6] width 6 height 6
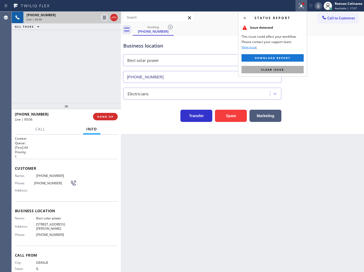
click at [287, 70] on button "Clear issue" at bounding box center [272, 69] width 62 height 7
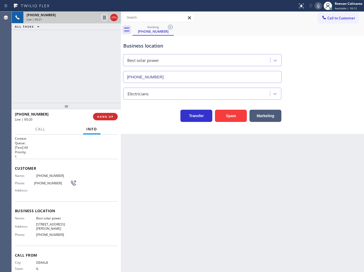
click at [318, 6] on icon at bounding box center [318, 6] width 3 height 4
click at [318, 6] on icon at bounding box center [318, 6] width 6 height 6
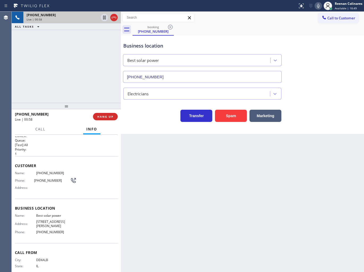
scroll to position [0, 0]
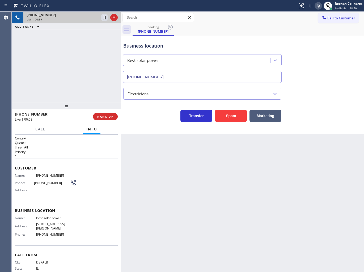
click at [134, 151] on div "Back to Dashboard Change Sender ID Customers Technicians Select a contact Outbo…" at bounding box center [242, 142] width 243 height 260
click at [115, 116] on button "HANG UP" at bounding box center [105, 116] width 25 height 7
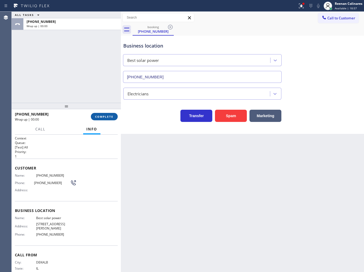
click at [115, 116] on button "COMPLETE" at bounding box center [104, 116] width 27 height 7
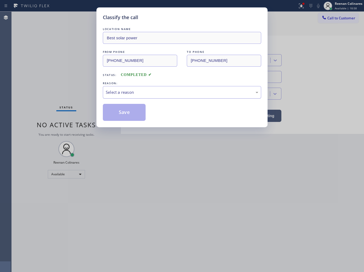
click at [139, 92] on div "Select a reason" at bounding box center [182, 92] width 152 height 6
click at [125, 113] on button "Save" at bounding box center [124, 112] width 43 height 17
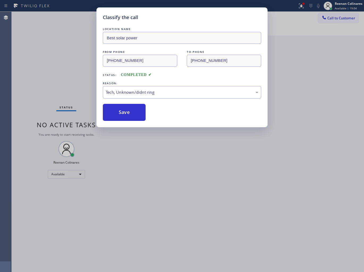
click at [75, 87] on div "Classify the call LOCATION NAME Best solar power FROM PHONE (815) 508-6033 TO P…" at bounding box center [182, 136] width 364 height 272
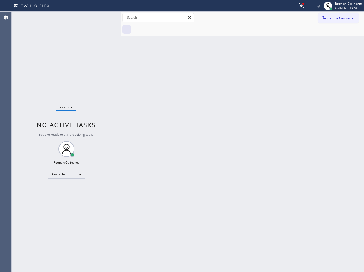
drag, startPoint x: 303, startPoint y: 8, endPoint x: 296, endPoint y: 33, distance: 25.9
click at [303, 7] on icon at bounding box center [301, 5] width 5 height 5
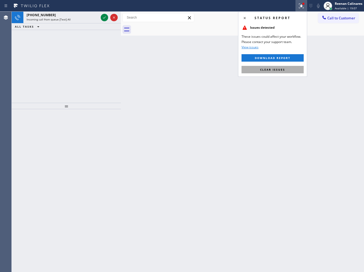
click at [282, 69] on span "Clear issues" at bounding box center [272, 70] width 25 height 4
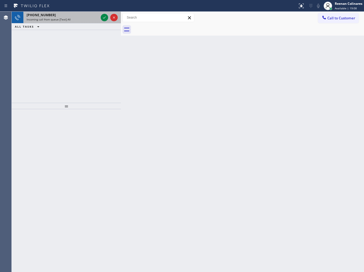
click at [78, 20] on div "Incoming call from queue [Test] All" at bounding box center [63, 20] width 72 height 4
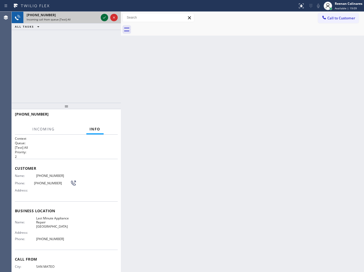
click at [104, 19] on icon at bounding box center [104, 17] width 6 height 6
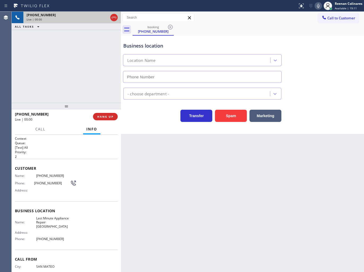
type input "(650) 735-8300"
click at [220, 121] on button "Spam" at bounding box center [231, 116] width 32 height 12
drag, startPoint x: 225, startPoint y: 114, endPoint x: 327, endPoint y: 18, distance: 139.6
click at [226, 114] on button "Spam" at bounding box center [231, 116] width 32 height 12
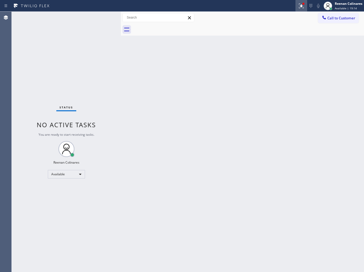
click at [300, 5] on icon at bounding box center [301, 6] width 6 height 6
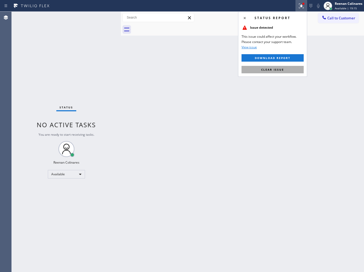
drag, startPoint x: 264, startPoint y: 72, endPoint x: 231, endPoint y: 14, distance: 67.8
click at [263, 71] on button "Clear issue" at bounding box center [272, 69] width 62 height 7
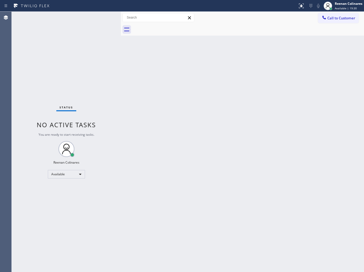
click at [214, 112] on div "Back to Dashboard Change Sender ID Customers Technicians Select a contact Outbo…" at bounding box center [242, 142] width 243 height 260
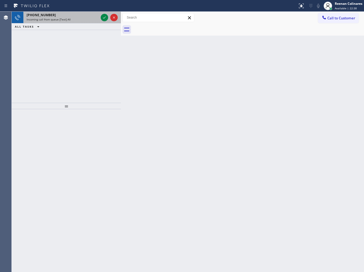
click at [87, 21] on div "Incoming call from queue [Test] All" at bounding box center [63, 20] width 72 height 4
click at [89, 19] on div "Incoming call from queue [Test] All" at bounding box center [63, 20] width 72 height 4
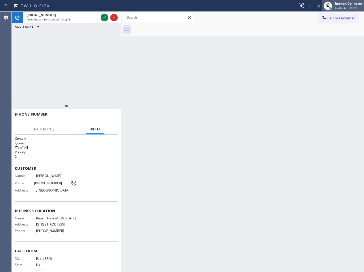
click at [338, 6] on span "Available | 22:42" at bounding box center [346, 8] width 22 height 4
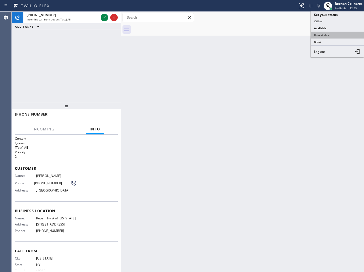
click at [331, 36] on button "Unavailable" at bounding box center [337, 35] width 53 height 7
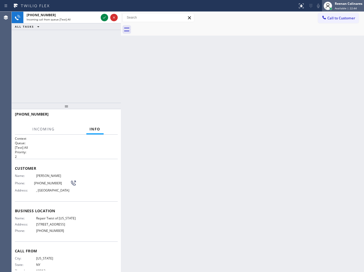
click at [342, 5] on div "Reenan Colinares" at bounding box center [349, 3] width 28 height 5
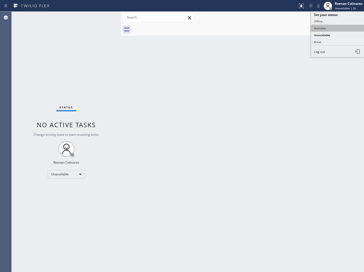
click at [319, 26] on button "Available" at bounding box center [337, 28] width 53 height 7
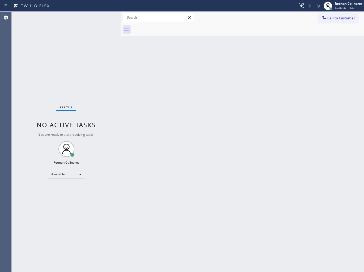
click at [246, 67] on div "Back to Dashboard Change Sender ID Customers Technicians Select a contact Outbo…" at bounding box center [242, 142] width 243 height 260
click at [286, 96] on div "Back to Dashboard Change Sender ID Customers Technicians Select a contact Outbo…" at bounding box center [242, 142] width 243 height 260
click at [280, 70] on div "Back to Dashboard Change Sender ID Customers Technicians Select a contact Outbo…" at bounding box center [242, 142] width 243 height 260
click at [275, 66] on div "Back to Dashboard Change Sender ID Customers Technicians Select a contact Outbo…" at bounding box center [242, 142] width 243 height 260
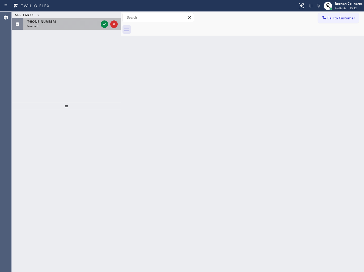
click at [64, 26] on div "Reserved" at bounding box center [63, 26] width 72 height 4
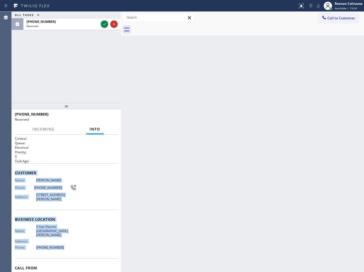
drag, startPoint x: 14, startPoint y: 171, endPoint x: 86, endPoint y: 242, distance: 101.6
click at [86, 242] on div "Context Queue: Electrical Priority: 0 Task Age: Customer Name: Andy Gschwind Ph…" at bounding box center [66, 204] width 109 height 138
copy div "Customer Name: Andy Gschwind Phone: (917) 837-8483 Address: 16590 Jackson Oaks …"
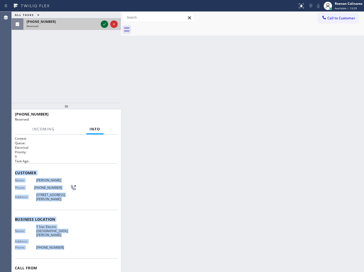
click at [104, 22] on icon at bounding box center [104, 24] width 6 height 6
click at [108, 115] on span "COMPLETE" at bounding box center [104, 117] width 18 height 4
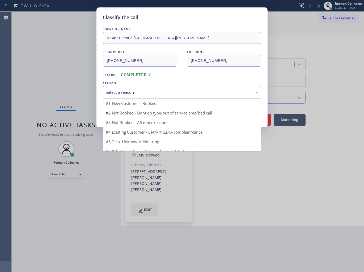
click at [148, 95] on div "Select a reason" at bounding box center [182, 92] width 152 height 6
type input "(669) 239-2575"
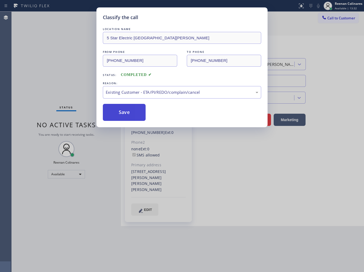
click at [123, 108] on button "Save" at bounding box center [124, 112] width 43 height 17
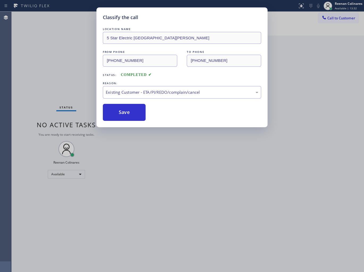
click at [59, 88] on div "Classify the call LOCATION NAME 5 Star Electric San Jose FROM PHONE (917) 837-8…" at bounding box center [182, 136] width 364 height 272
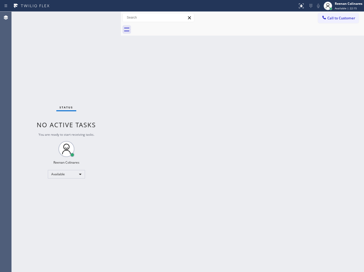
click at [259, 59] on div "Back to Dashboard Change Sender ID Customers Technicians Select a contact Outbo…" at bounding box center [242, 142] width 243 height 260
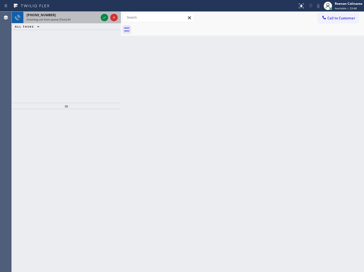
click at [61, 21] on span "Incoming call from queue [Test] All" at bounding box center [49, 20] width 44 height 4
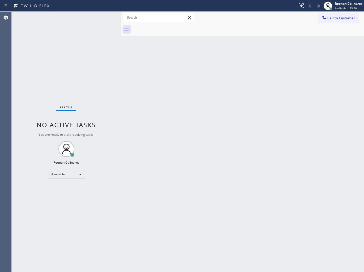
click at [82, 21] on div "Status No active tasks You are ready to start receiving tasks. Reenan Colinares…" at bounding box center [66, 142] width 109 height 260
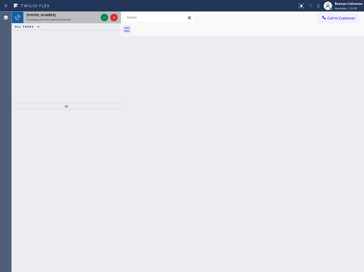
click at [51, 21] on span "Incoming call from queue [Test] All" at bounding box center [49, 20] width 44 height 4
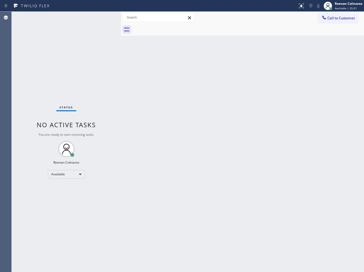
click at [91, 23] on div "Status No active tasks You are ready to start receiving tasks. Reenan Colinares…" at bounding box center [66, 142] width 109 height 260
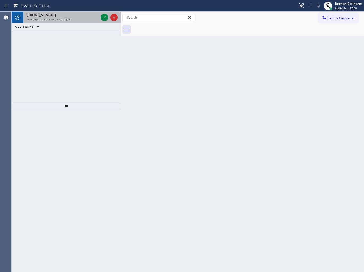
click at [63, 18] on span "Incoming call from queue [Test] All" at bounding box center [49, 20] width 44 height 4
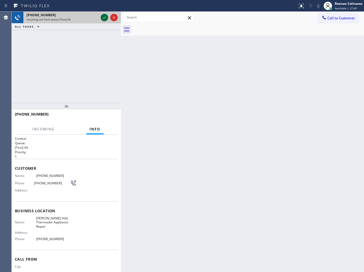
click at [104, 16] on icon at bounding box center [104, 17] width 6 height 6
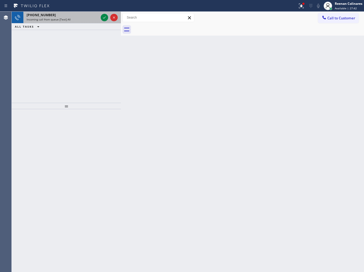
drag, startPoint x: 91, startPoint y: 18, endPoint x: 98, endPoint y: 17, distance: 6.4
click at [92, 18] on div "Incoming call from queue [Test] All" at bounding box center [63, 20] width 72 height 4
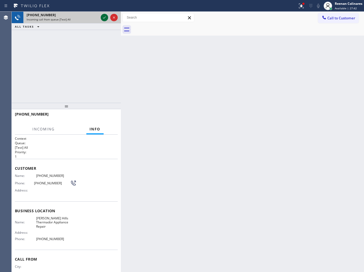
click at [103, 17] on icon at bounding box center [104, 17] width 6 height 6
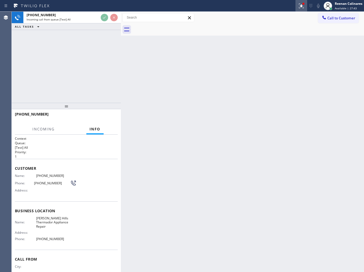
click at [299, 4] on icon at bounding box center [301, 6] width 6 height 6
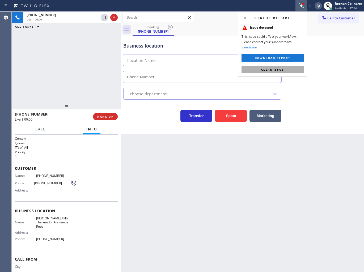
click at [274, 71] on span "Clear issue" at bounding box center [272, 70] width 23 height 4
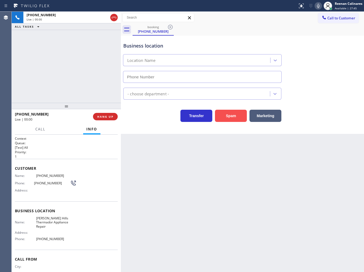
type input "(323) 214-3167"
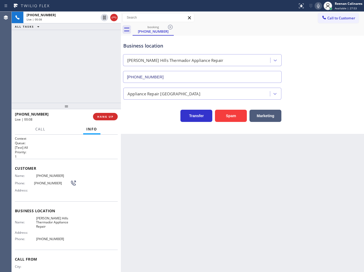
click at [317, 7] on icon at bounding box center [318, 6] width 6 height 6
click at [317, 5] on icon at bounding box center [318, 6] width 3 height 4
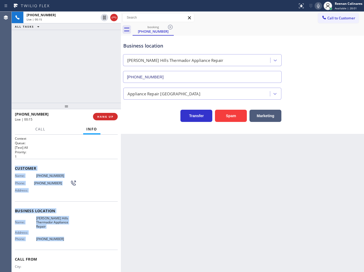
copy div "Customer Name: (951) 713-3870 Phone: (951) 713-3870 Address: Business location …"
drag, startPoint x: 14, startPoint y: 167, endPoint x: 91, endPoint y: 239, distance: 106.0
click at [90, 239] on div "Context Queue: [Test] All Priority: 1 Customer Name: (951) 713-3870 Phone: (951…" at bounding box center [66, 204] width 109 height 138
click at [318, 7] on icon at bounding box center [318, 6] width 6 height 6
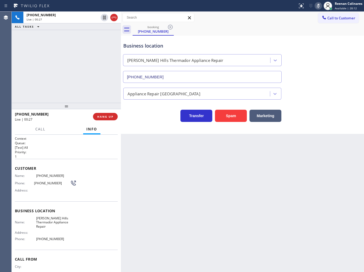
drag, startPoint x: 28, startPoint y: 129, endPoint x: 36, endPoint y: 128, distance: 7.5
click at [28, 129] on div "Call Info" at bounding box center [66, 129] width 103 height 11
click at [36, 128] on span "Call" at bounding box center [40, 129] width 10 height 5
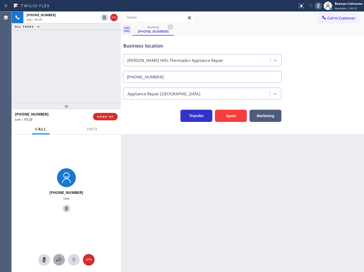
click at [59, 259] on icon at bounding box center [59, 260] width 6 height 6
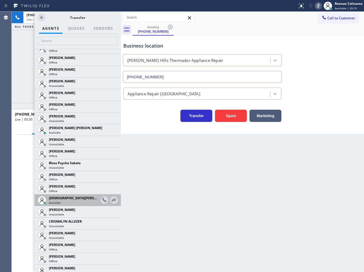
scroll to position [177, 0]
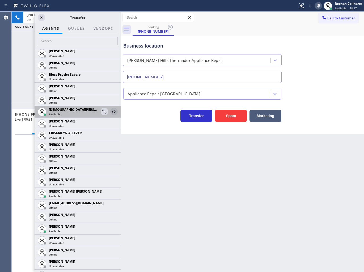
click at [112, 113] on icon at bounding box center [114, 111] width 6 height 6
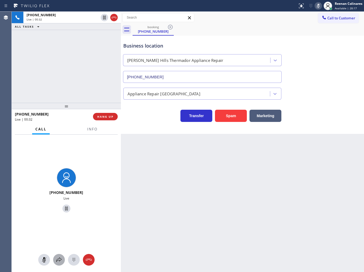
click at [60, 257] on icon at bounding box center [59, 260] width 6 height 6
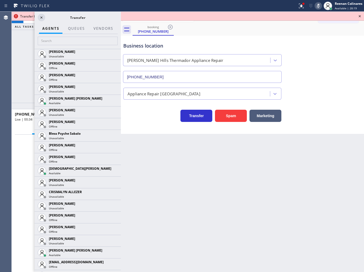
scroll to position [236, 0]
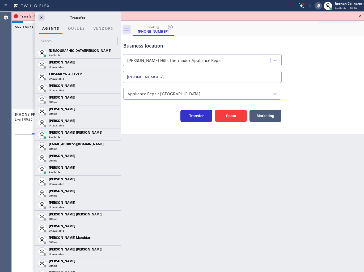
click at [0, 0] on icon at bounding box center [0, 0] width 0 height 0
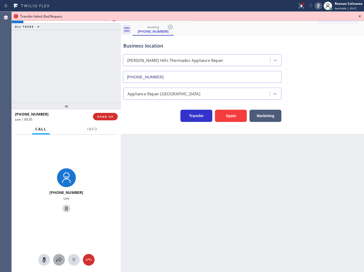
click at [57, 261] on icon at bounding box center [59, 260] width 6 height 6
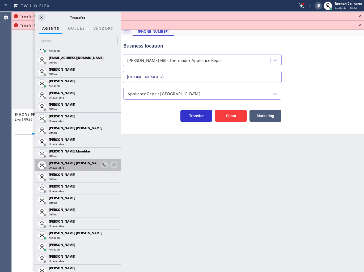
scroll to position [354, 0]
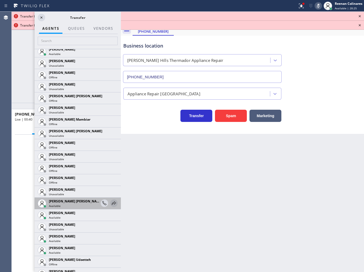
click at [111, 203] on icon at bounding box center [114, 203] width 6 height 6
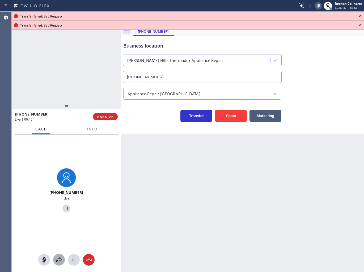
click at [58, 261] on icon at bounding box center [59, 260] width 6 height 6
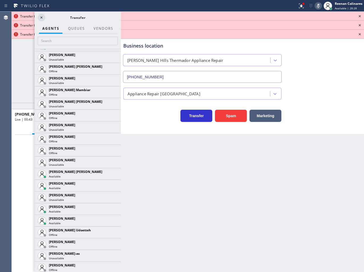
scroll to position [472, 0]
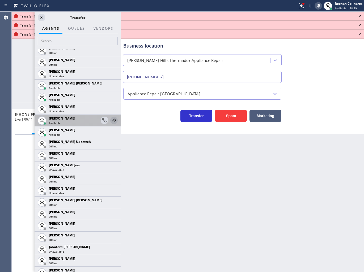
click at [111, 120] on icon at bounding box center [114, 120] width 6 height 6
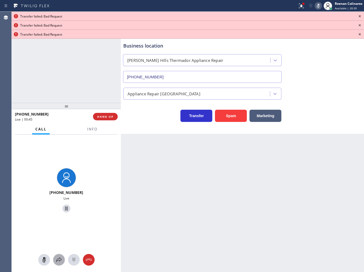
click at [60, 261] on icon at bounding box center [59, 260] width 6 height 6
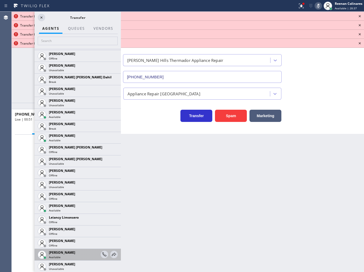
scroll to position [708, 0]
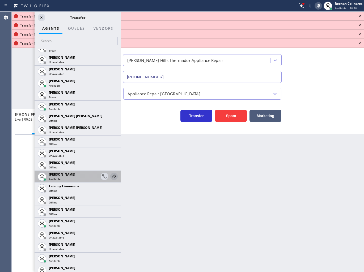
click at [112, 174] on icon at bounding box center [114, 176] width 6 height 6
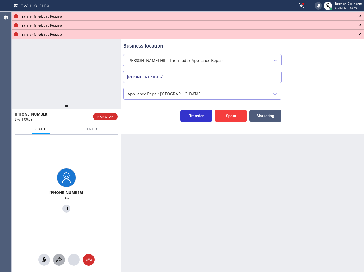
click at [56, 258] on div at bounding box center [59, 260] width 12 height 6
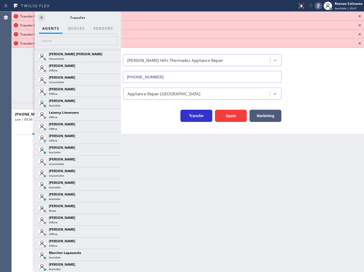
scroll to position [944, 0]
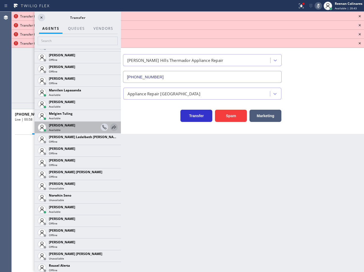
click at [111, 126] on icon at bounding box center [114, 127] width 6 height 6
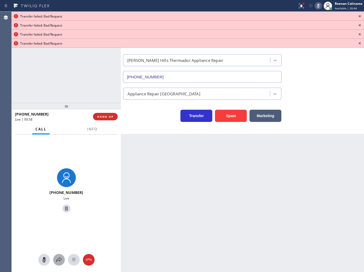
click at [59, 259] on icon at bounding box center [59, 260] width 6 height 6
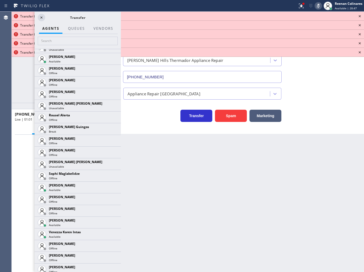
scroll to position [1097, 0]
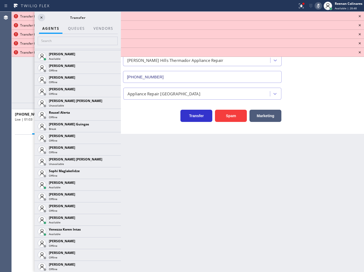
click at [0, 0] on icon at bounding box center [0, 0] width 0 height 0
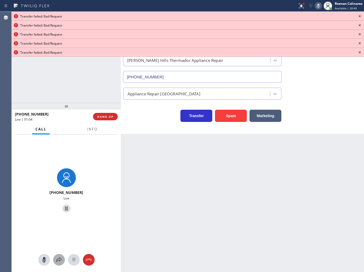
click at [61, 260] on icon at bounding box center [59, 260] width 6 height 6
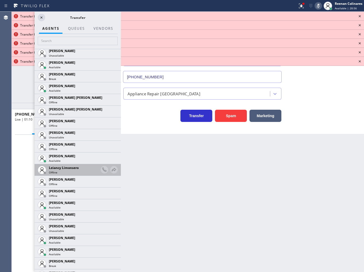
scroll to position [737, 0]
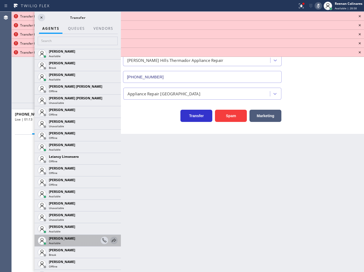
click at [111, 238] on icon at bounding box center [114, 240] width 6 height 6
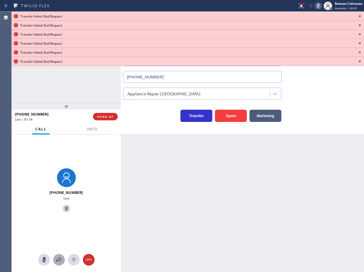
click at [61, 259] on icon at bounding box center [58, 259] width 5 height 5
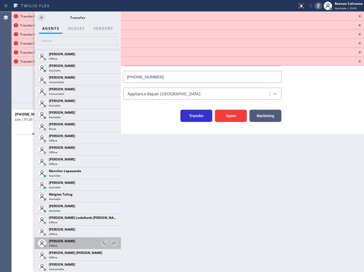
scroll to position [885, 0]
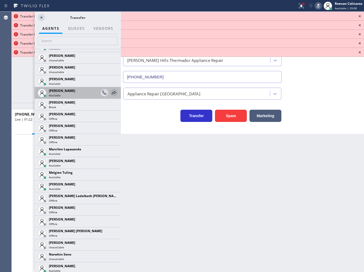
click at [111, 93] on icon at bounding box center [114, 92] width 6 height 6
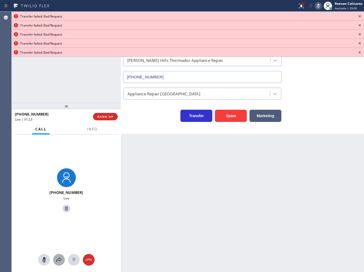
click at [56, 262] on icon at bounding box center [59, 260] width 6 height 6
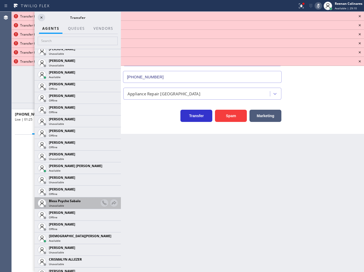
scroll to position [88, 0]
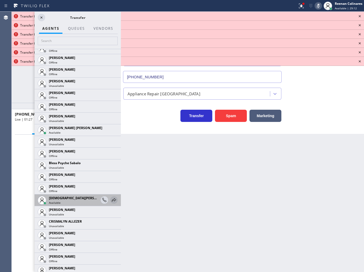
click at [113, 198] on div at bounding box center [113, 200] width 7 height 6
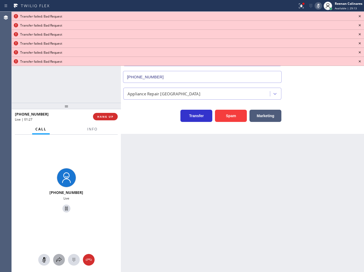
click at [61, 258] on icon at bounding box center [59, 260] width 6 height 6
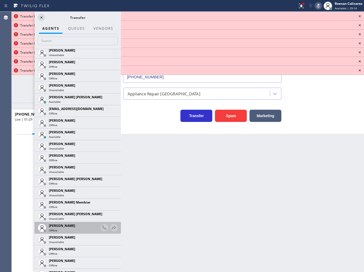
scroll to position [0, 0]
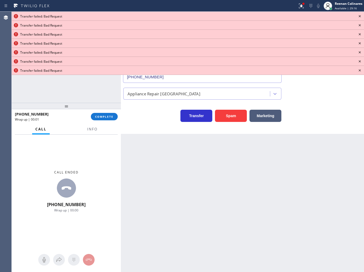
click at [360, 16] on icon at bounding box center [359, 16] width 6 height 6
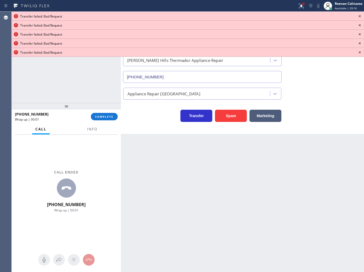
click at [360, 16] on icon at bounding box center [359, 16] width 6 height 6
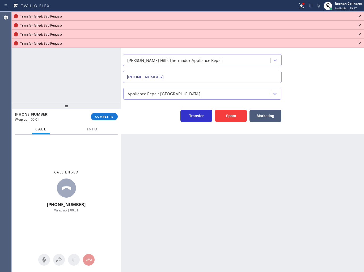
click at [360, 16] on icon at bounding box center [359, 16] width 6 height 6
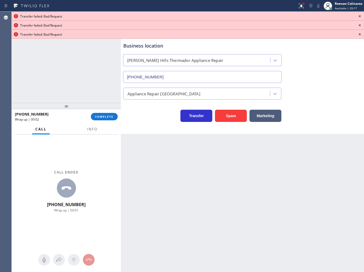
click at [360, 16] on icon at bounding box center [359, 16] width 6 height 6
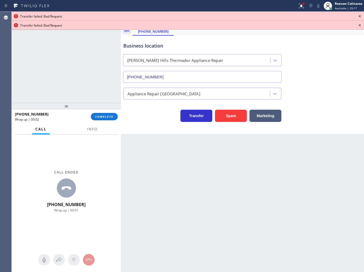
click at [360, 16] on icon at bounding box center [359, 16] width 6 height 6
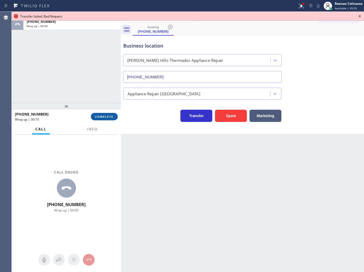
click at [102, 116] on span "COMPLETE" at bounding box center [104, 117] width 18 height 4
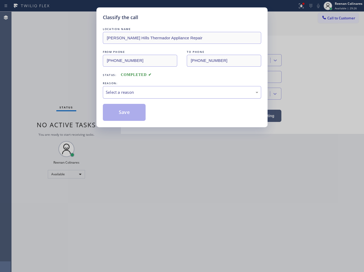
click at [129, 89] on div "Select a reason" at bounding box center [182, 92] width 152 height 6
drag, startPoint x: 117, startPoint y: 113, endPoint x: 163, endPoint y: 76, distance: 58.9
click at [118, 113] on button "Save" at bounding box center [124, 112] width 43 height 17
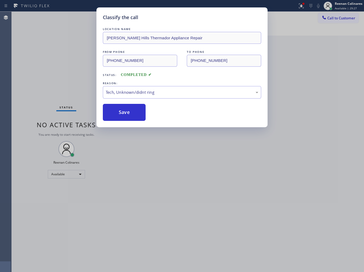
click at [299, 6] on div "Classify the call LOCATION NAME Beverly Hills Thermador Appliance Repair FROM P…" at bounding box center [182, 136] width 364 height 272
click at [299, 6] on div "Status report Issues detected These issues could affect your workflow. Please c…" at bounding box center [182, 136] width 364 height 272
click at [299, 6] on icon at bounding box center [301, 6] width 6 height 6
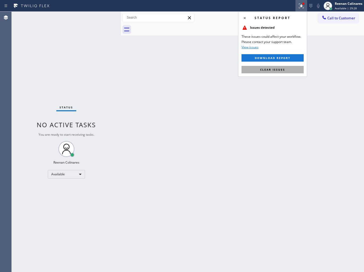
drag, startPoint x: 275, startPoint y: 69, endPoint x: 166, endPoint y: 92, distance: 111.2
click at [266, 69] on span "Clear issues" at bounding box center [272, 70] width 25 height 4
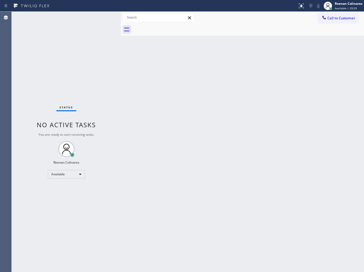
click at [157, 99] on div "Back to Dashboard Change Sender ID Customers Technicians Select a contact Outbo…" at bounding box center [242, 142] width 243 height 260
click at [64, 16] on div "Status No active tasks You are ready to start receiving tasks. Reenan Colinares…" at bounding box center [66, 142] width 109 height 260
click at [245, 44] on div "Back to Dashboard Change Sender ID Customers Technicians Select a contact Outbo…" at bounding box center [242, 142] width 243 height 260
click at [76, 177] on div "Available" at bounding box center [66, 174] width 37 height 8
click at [62, 200] on li "Break" at bounding box center [66, 201] width 36 height 6
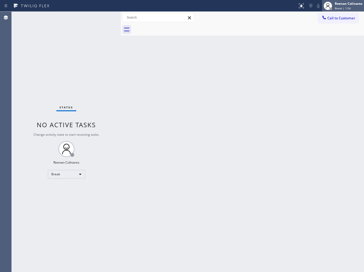
click at [338, 9] on span "Break | 1:54" at bounding box center [343, 8] width 16 height 4
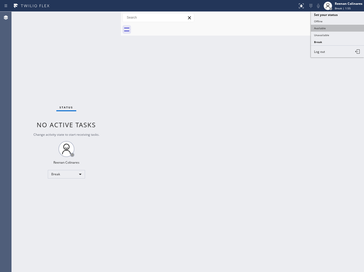
click at [322, 28] on button "Available" at bounding box center [337, 28] width 53 height 7
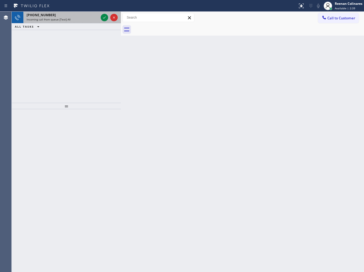
click at [70, 22] on div "+16196490427 Incoming call from queue [Test] All" at bounding box center [61, 18] width 76 height 12
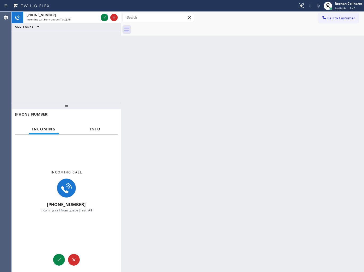
click at [97, 127] on span "Info" at bounding box center [95, 129] width 10 height 5
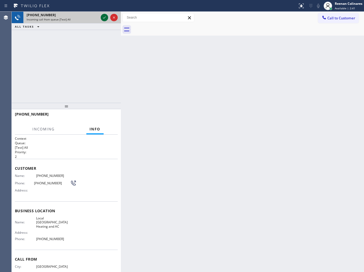
click at [104, 19] on icon at bounding box center [104, 17] width 6 height 6
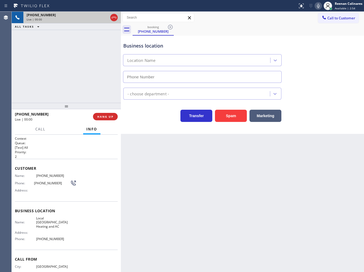
type input "(619) 342-4482"
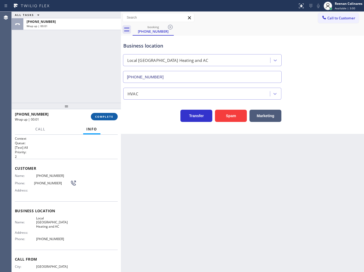
click at [108, 117] on span "COMPLETE" at bounding box center [104, 117] width 18 height 4
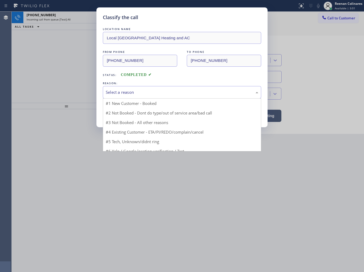
click at [126, 92] on div "Select a reason" at bounding box center [182, 92] width 152 height 6
drag, startPoint x: 115, startPoint y: 131, endPoint x: 116, endPoint y: 116, distance: 15.0
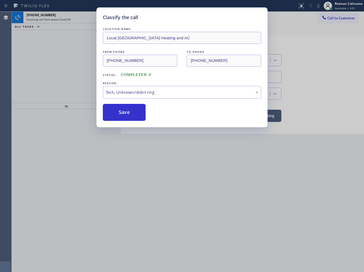
click at [118, 112] on button "Save" at bounding box center [124, 112] width 43 height 17
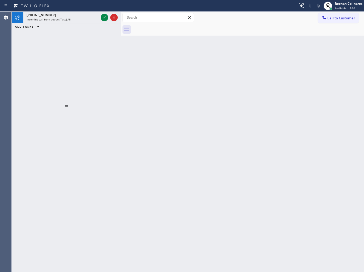
click at [77, 11] on div "Status report No issues detected If you experience an issue, please download th…" at bounding box center [182, 6] width 364 height 12
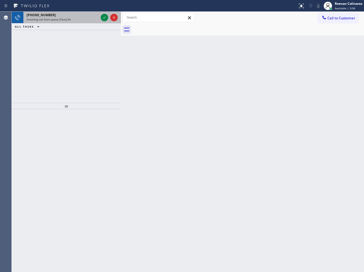
click at [79, 19] on div "Incoming call from queue [Test] All" at bounding box center [63, 20] width 72 height 4
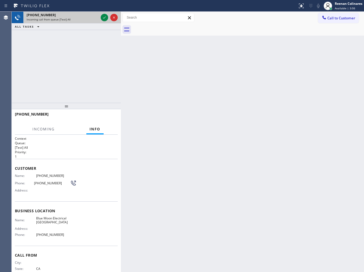
drag, startPoint x: 103, startPoint y: 16, endPoint x: 104, endPoint y: 22, distance: 5.3
click at [104, 18] on icon at bounding box center [104, 17] width 6 height 6
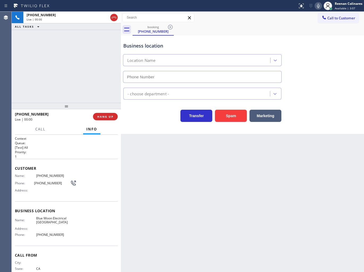
type input "(760) 388-9408"
click at [317, 7] on icon at bounding box center [318, 6] width 6 height 6
click at [318, 6] on rect at bounding box center [318, 5] width 4 height 4
click at [318, 6] on icon at bounding box center [318, 6] width 3 height 4
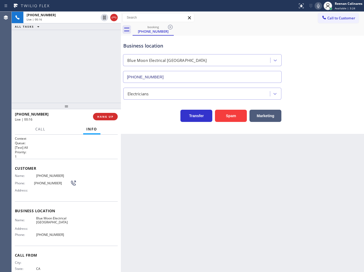
click at [317, 7] on icon at bounding box center [318, 6] width 3 height 4
click at [270, 116] on button "Marketing" at bounding box center [265, 116] width 32 height 12
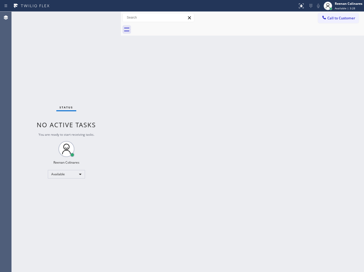
click at [197, 105] on div "Back to Dashboard Change Sender ID Customers Technicians Select a contact Outbo…" at bounding box center [242, 142] width 243 height 260
click at [157, 84] on div "Back to Dashboard Change Sender ID Customers Technicians Select a contact Outbo…" at bounding box center [242, 142] width 243 height 260
click at [347, 3] on div "Reenan Colinares" at bounding box center [349, 3] width 28 height 5
click at [323, 19] on button "Offline" at bounding box center [337, 21] width 53 height 7
click at [349, 2] on div "Reenan Colinares" at bounding box center [349, 3] width 28 height 5
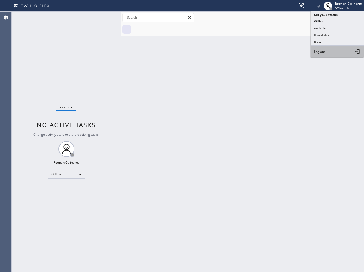
click at [320, 52] on span "Log out" at bounding box center [319, 51] width 11 height 5
